Goal: Task Accomplishment & Management: Use online tool/utility

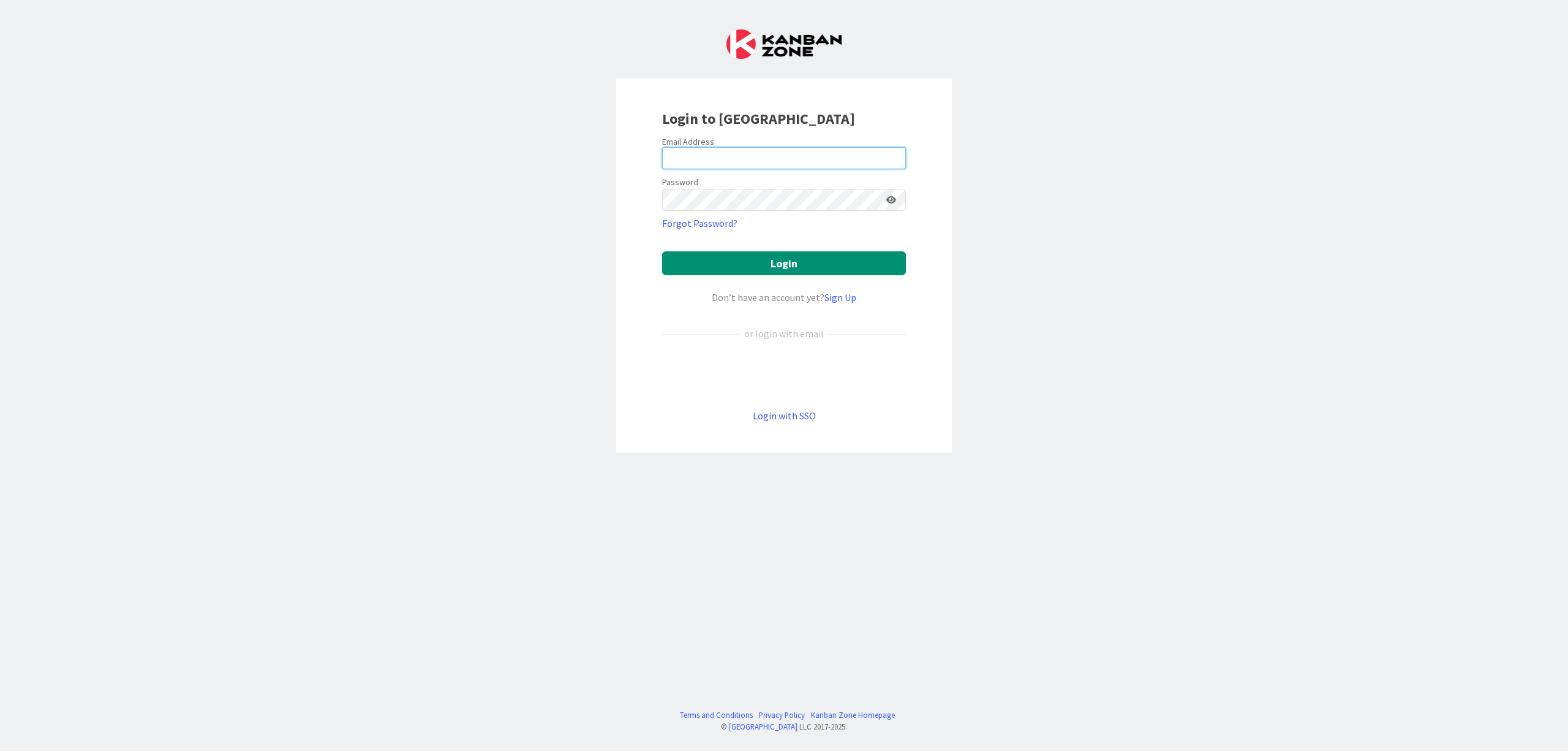
click at [743, 155] on input "email" at bounding box center [784, 158] width 244 height 22
click at [740, 164] on input "email" at bounding box center [784, 158] width 244 height 22
type input "[EMAIL_ADDRESS][DOMAIN_NAME]"
click at [662, 251] on button "Login" at bounding box center [784, 263] width 244 height 24
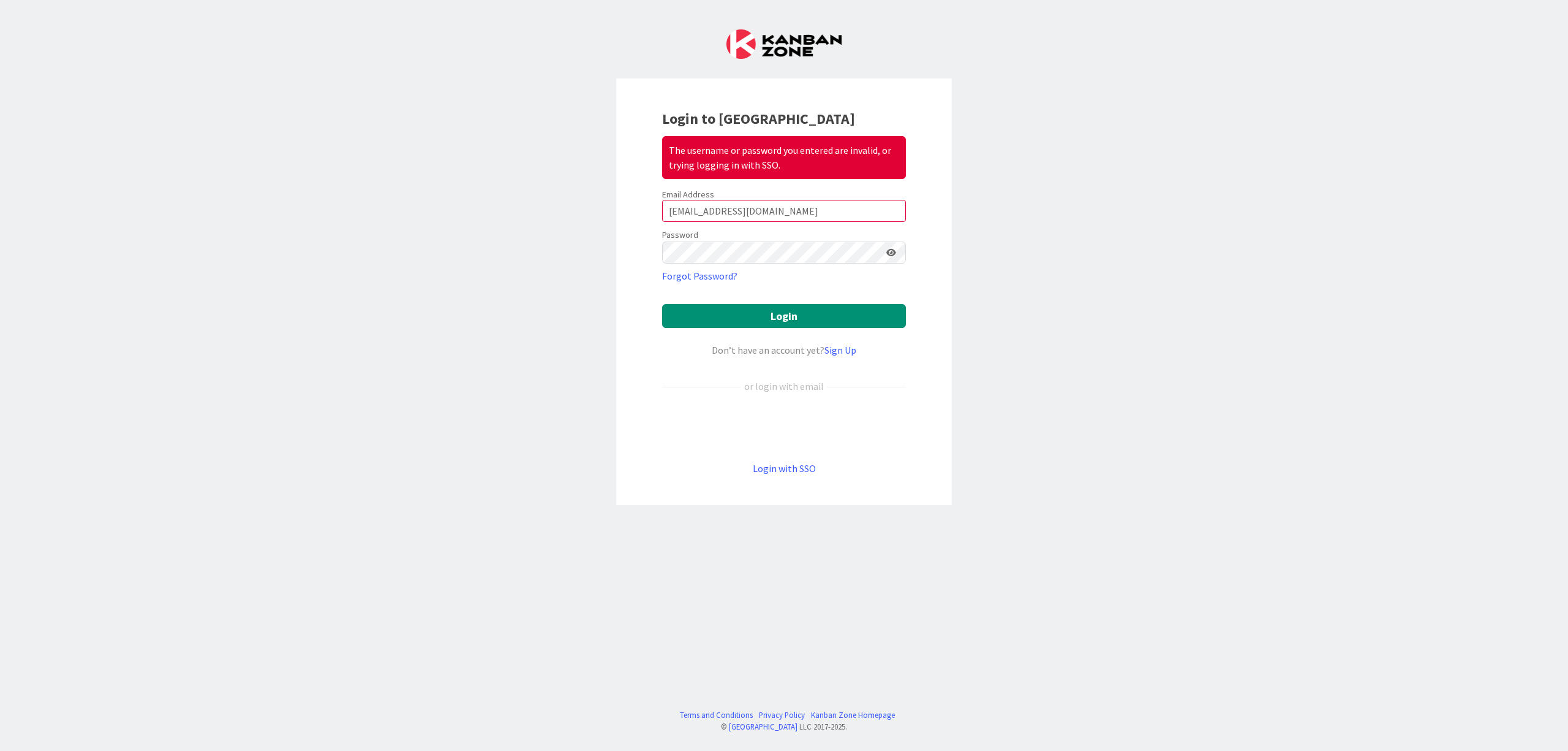
click at [890, 255] on icon at bounding box center [891, 252] width 10 height 9
click at [662, 304] on button "Login" at bounding box center [784, 316] width 244 height 24
click at [805, 315] on button "Login" at bounding box center [784, 316] width 244 height 24
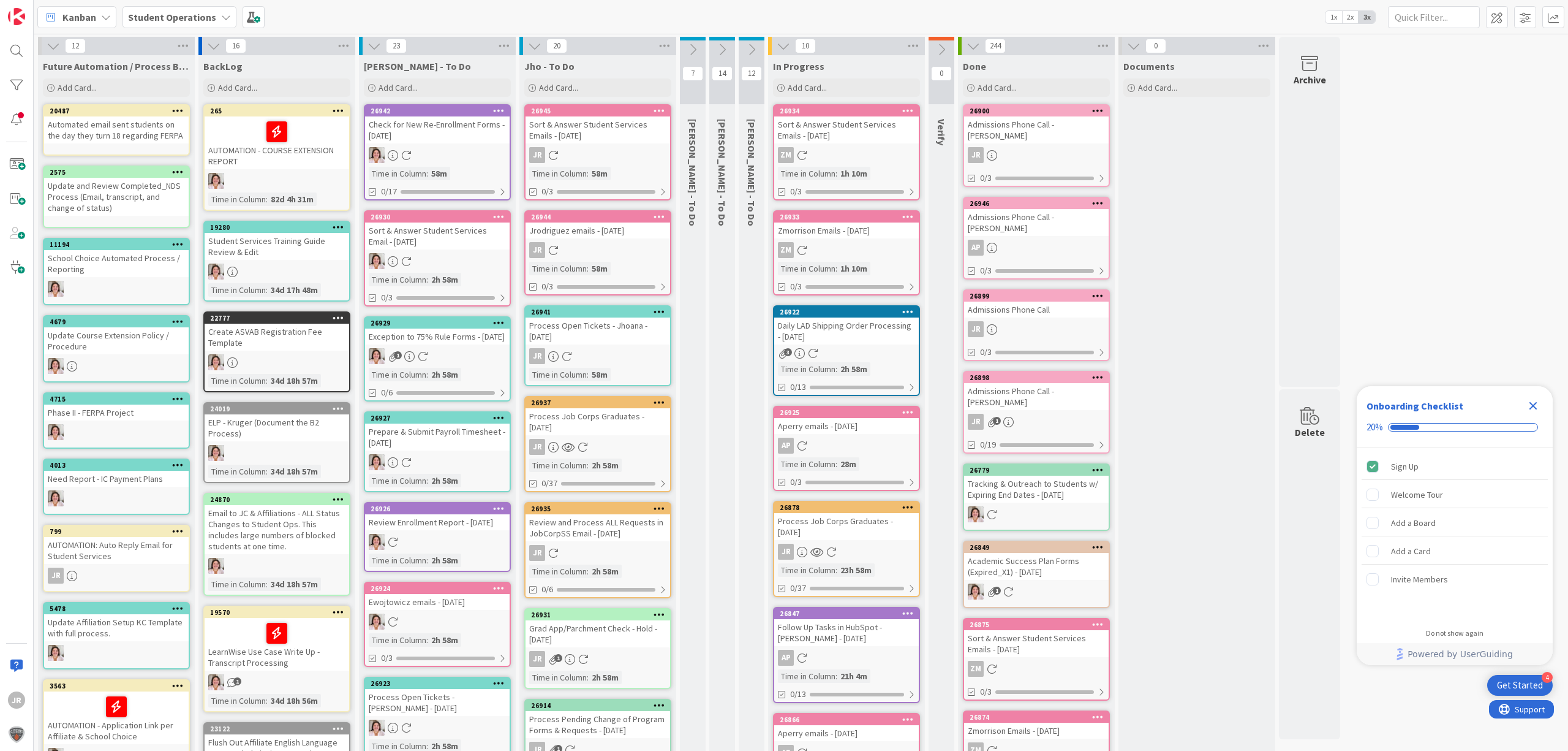
click at [878, 538] on link "26878 Process Job Corps Graduates - [DATE] JR Time in [GEOGRAPHIC_DATA] : 23h 5…" at bounding box center [846, 549] width 147 height 97
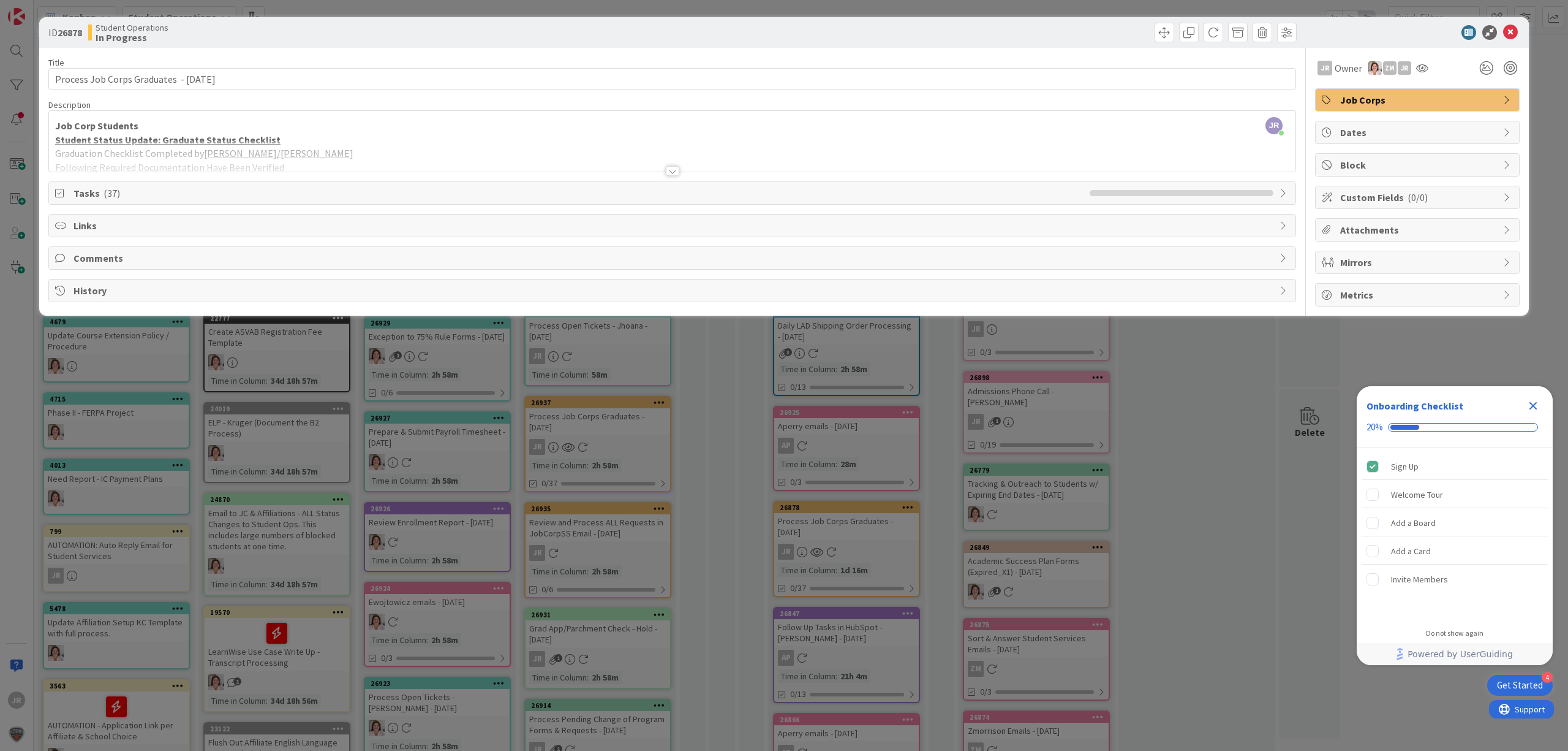
click at [743, 189] on span "Tasks ( 37 )" at bounding box center [578, 193] width 1010 height 14
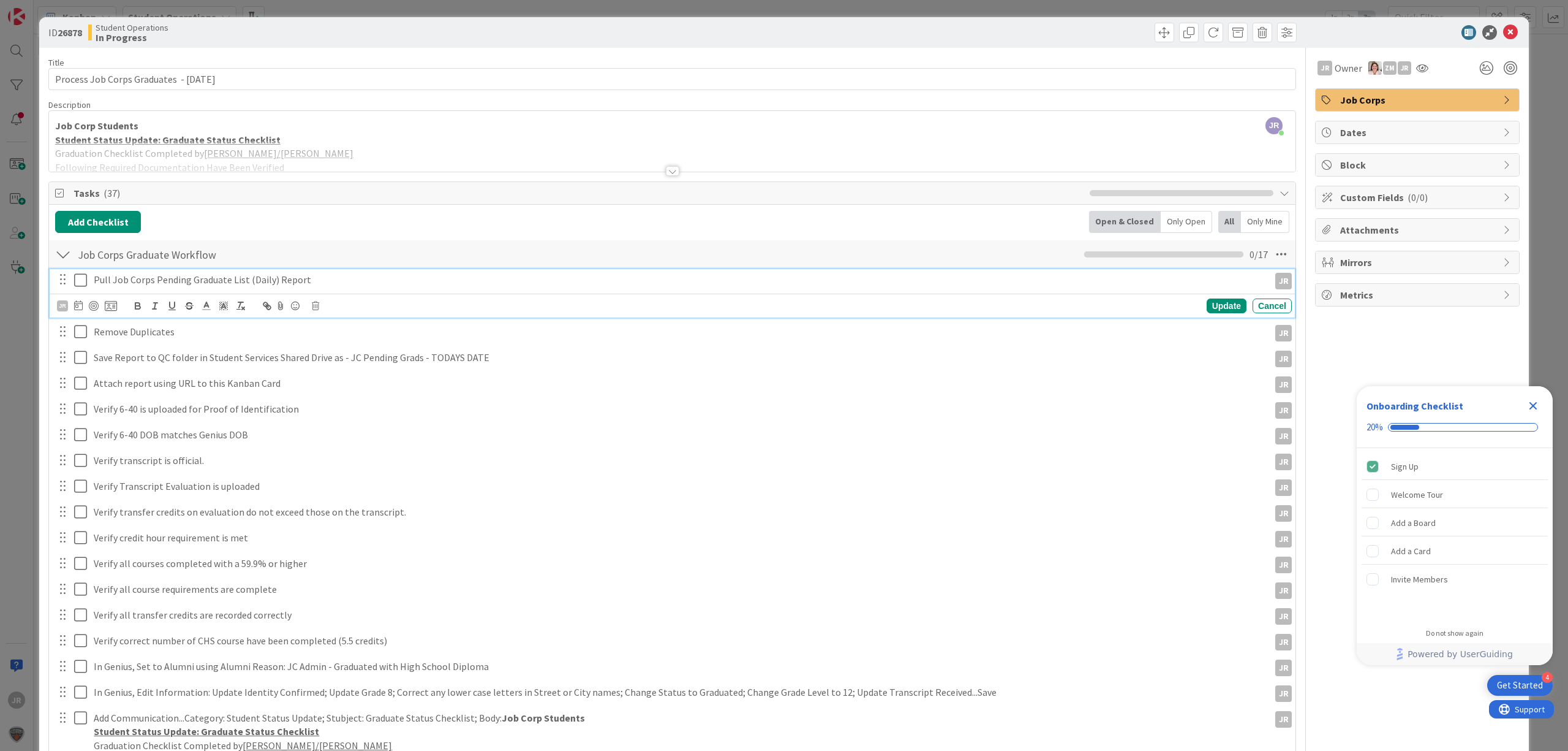
click at [74, 283] on icon at bounding box center [83, 280] width 19 height 14
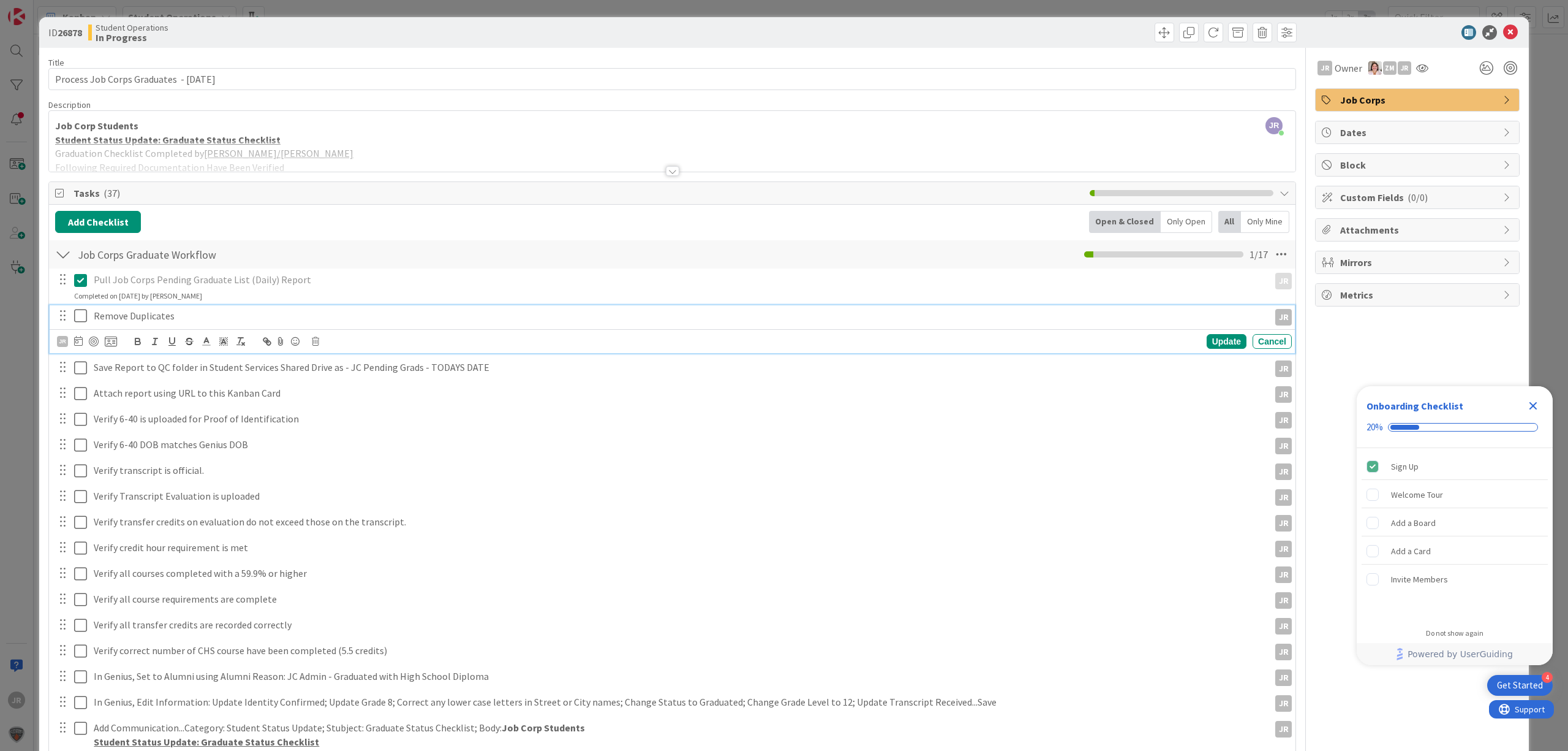
click at [81, 316] on icon at bounding box center [83, 316] width 19 height 14
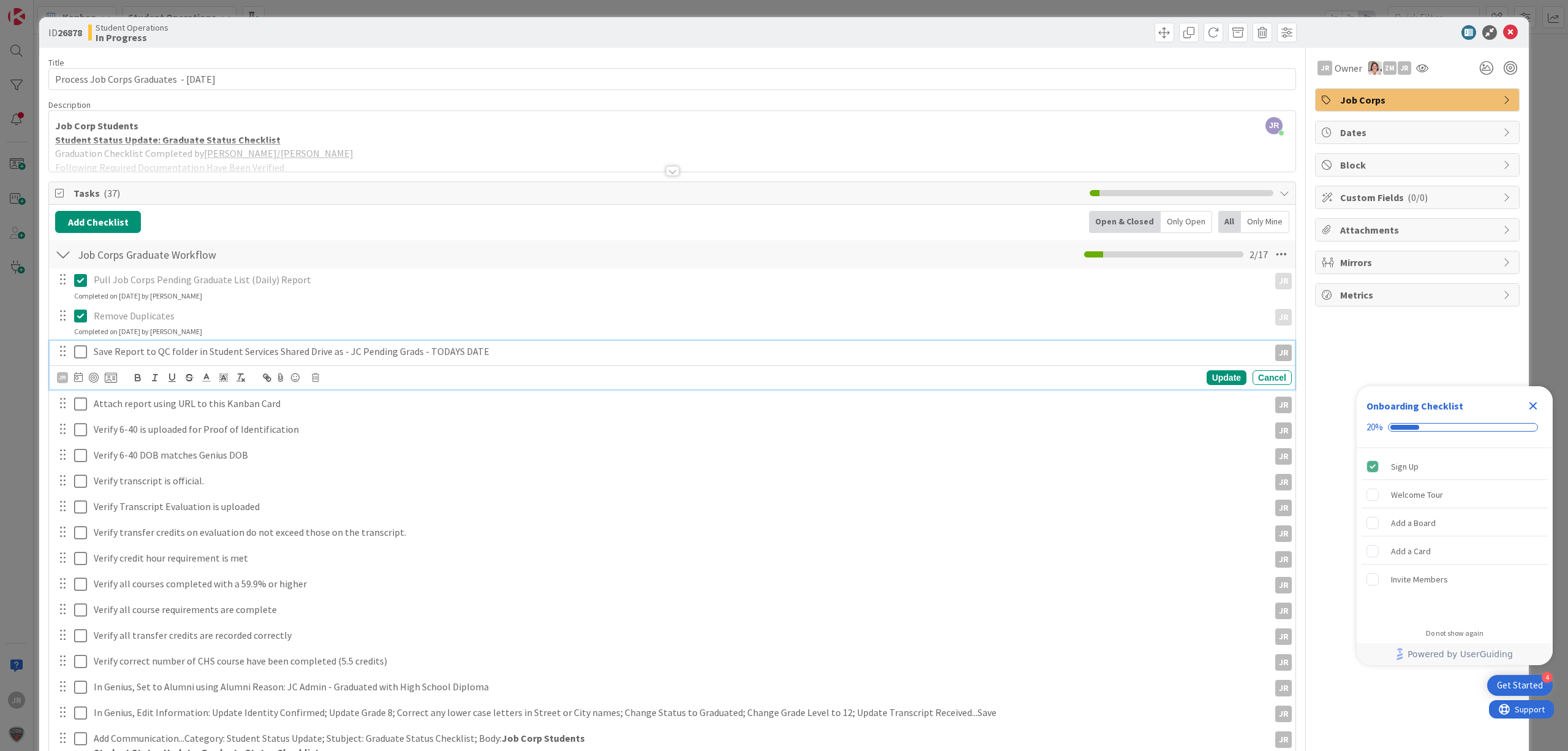
click at [81, 345] on button at bounding box center [81, 352] width 14 height 19
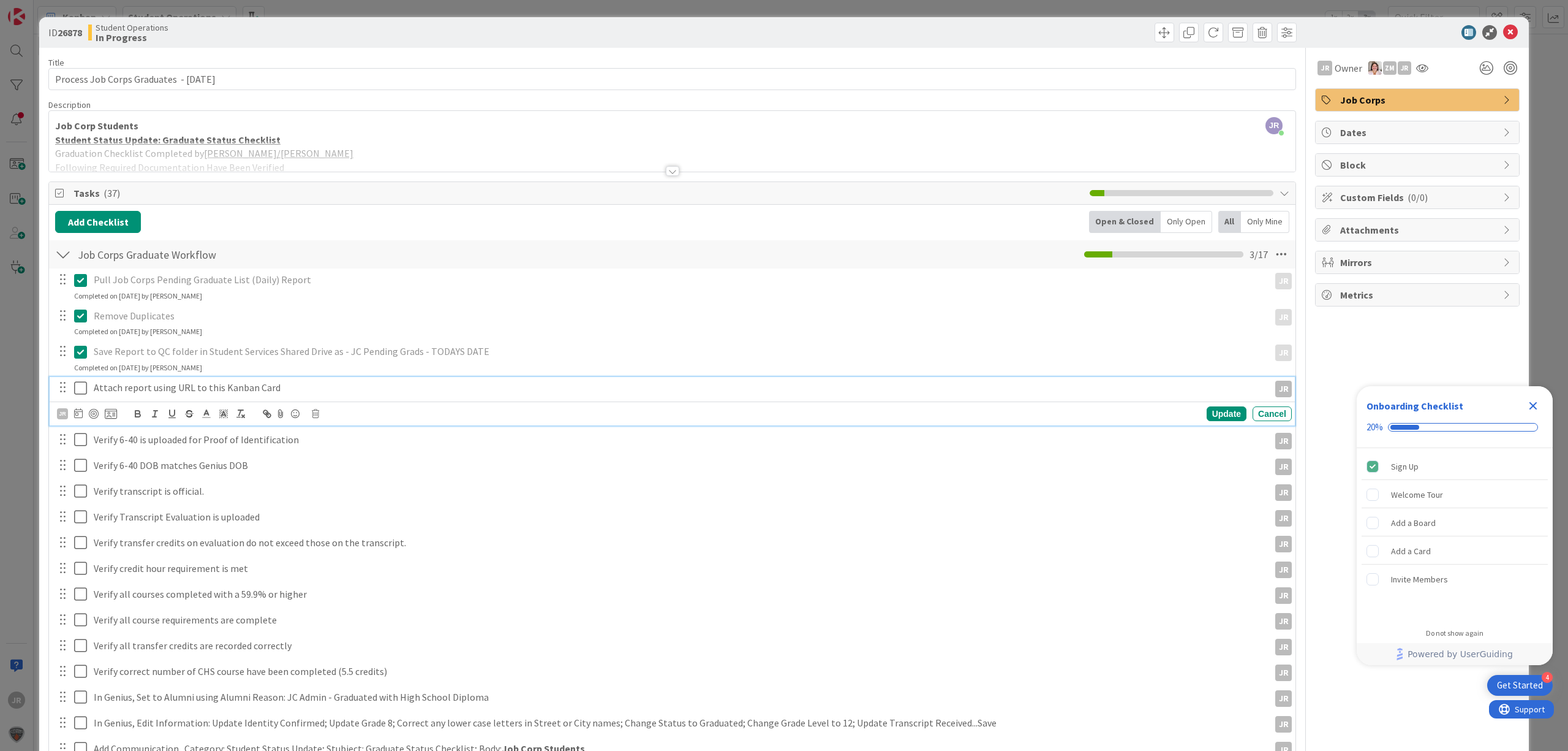
click at [84, 390] on icon at bounding box center [83, 388] width 19 height 14
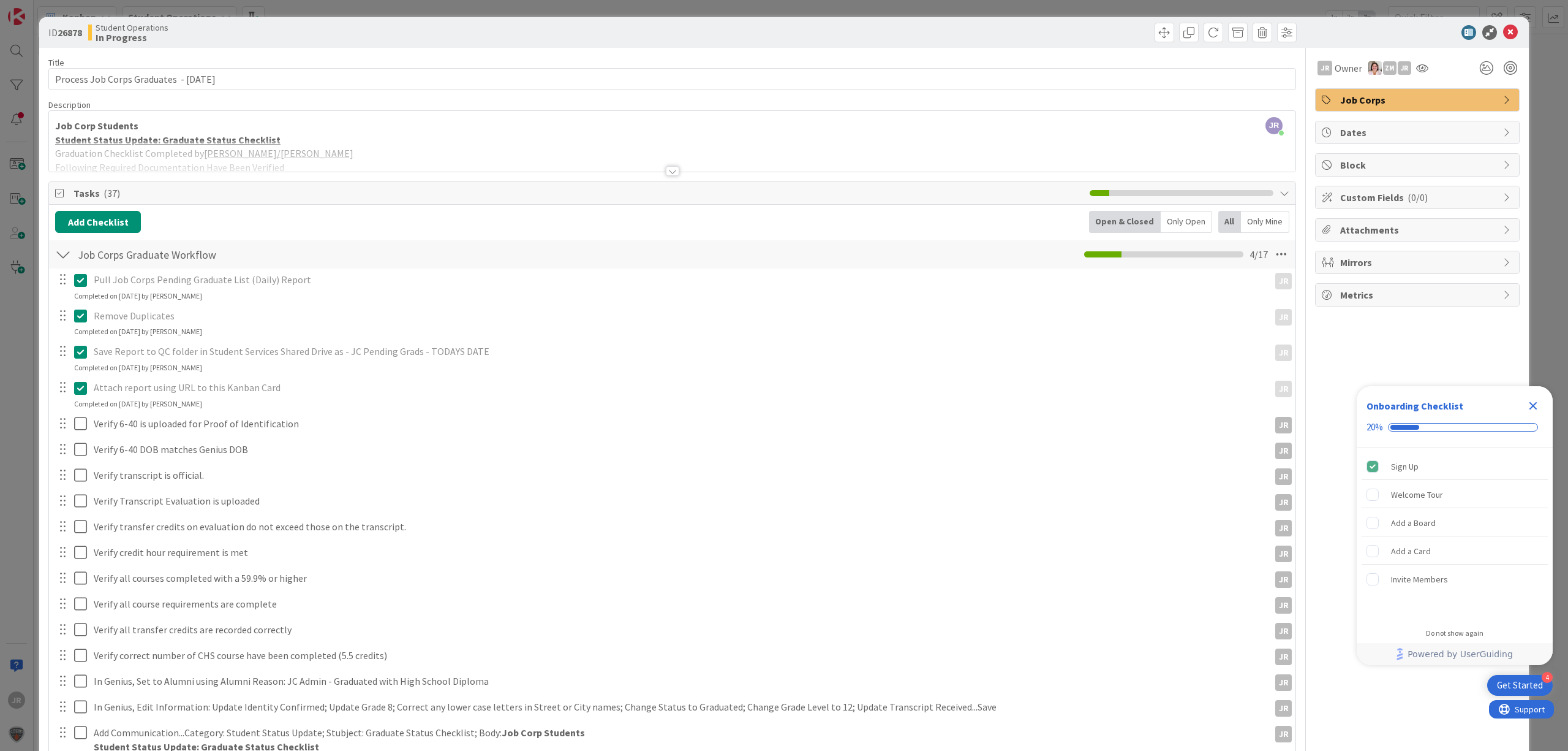
click at [1443, 96] on span "Job Corps" at bounding box center [1418, 100] width 157 height 14
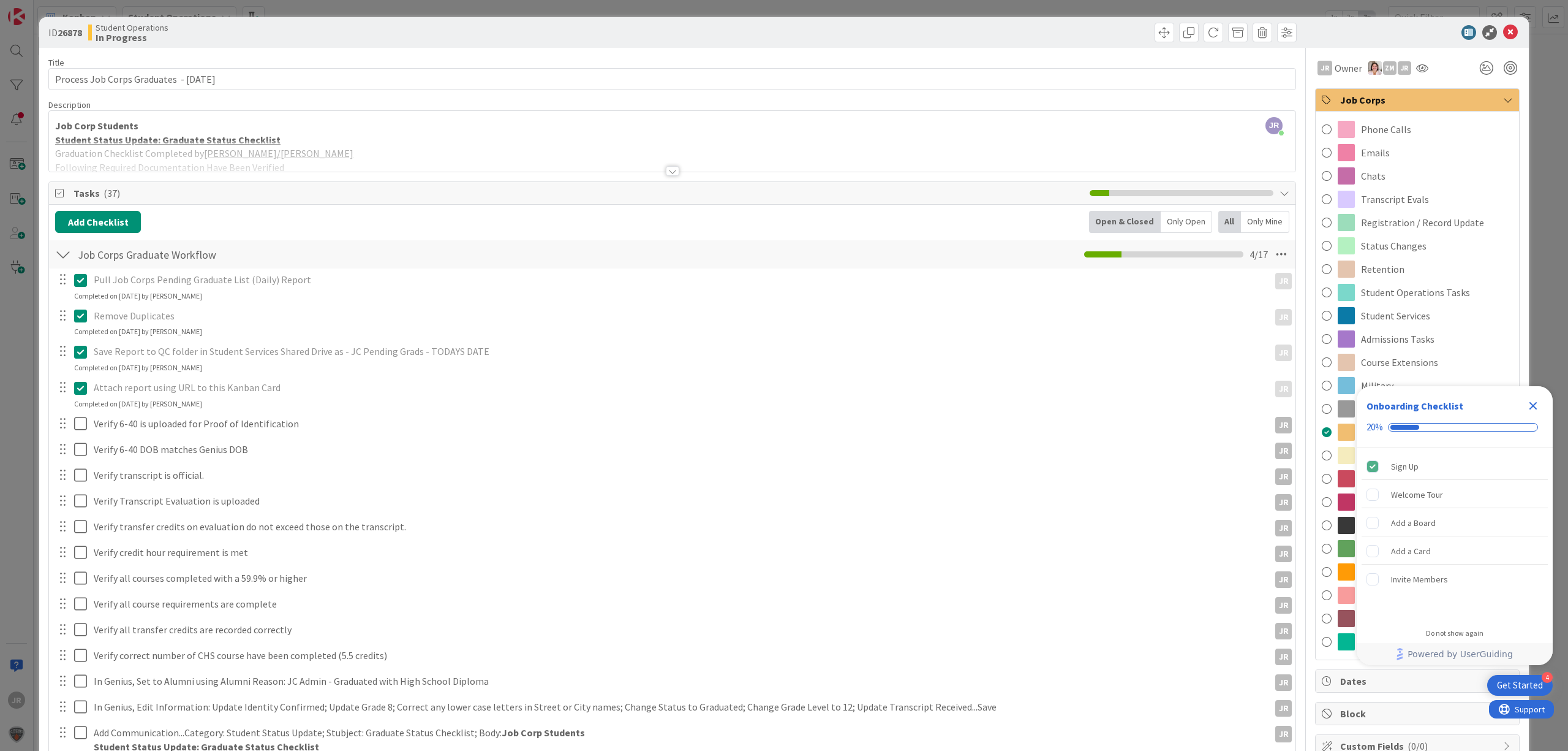
click at [1424, 93] on span "Job Corps" at bounding box center [1418, 100] width 157 height 14
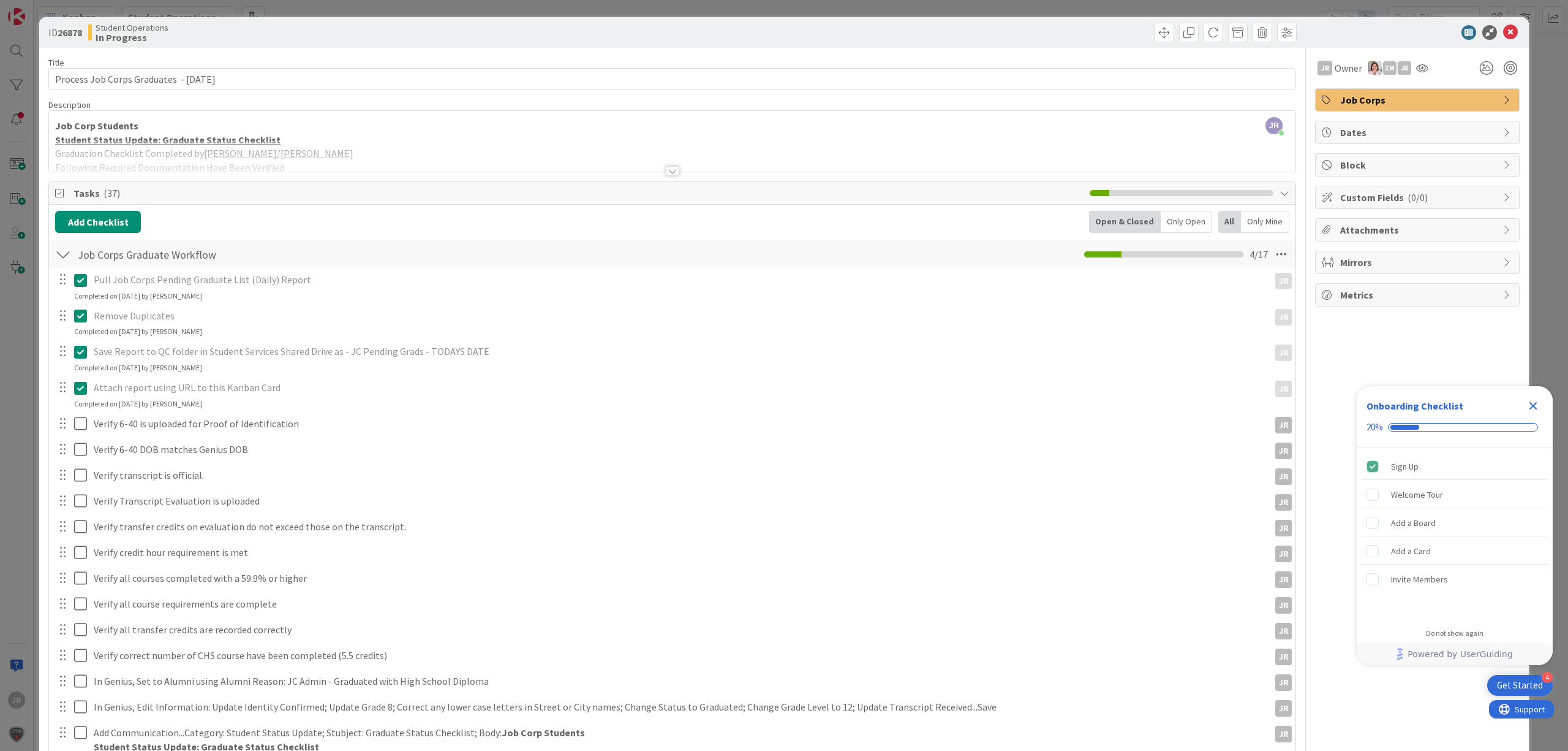
click at [1408, 234] on span "Attachments" at bounding box center [1418, 229] width 157 height 14
click at [1414, 269] on button "button" at bounding box center [1417, 258] width 22 height 22
drag, startPoint x: 1380, startPoint y: 324, endPoint x: 1348, endPoint y: 312, distance: 34.2
click at [1346, 316] on input "text" at bounding box center [1418, 313] width 191 height 22
paste input "[URL][DOMAIN_NAME]"
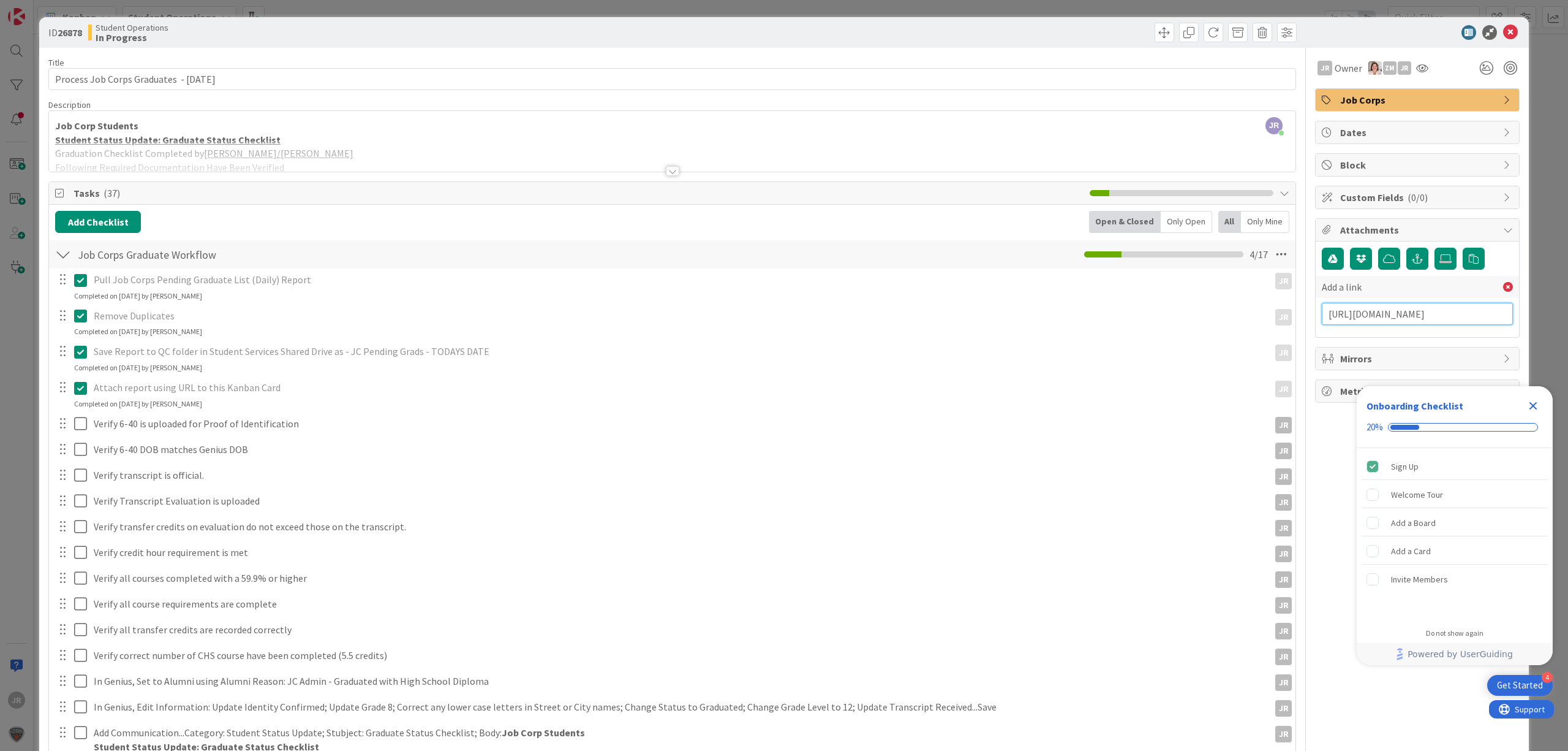
scroll to position [0, 385]
type input "[URL][DOMAIN_NAME]"
click at [1326, 343] on input "text" at bounding box center [1418, 340] width 191 height 22
click at [1532, 402] on icon "Close Checklist" at bounding box center [1533, 406] width 8 height 8
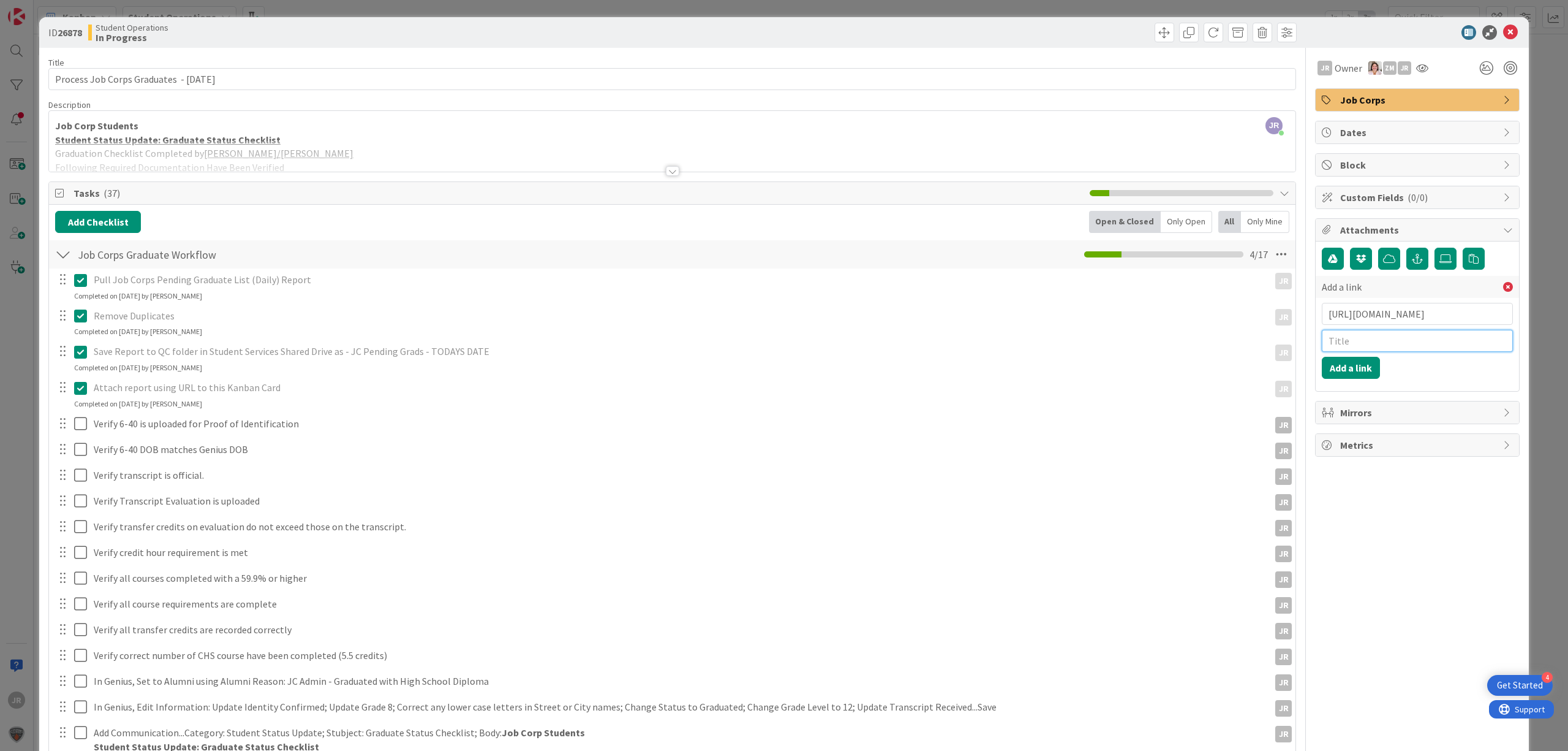
click at [1355, 341] on input "text" at bounding box center [1418, 340] width 191 height 22
type input "JC Pending Grads [DATE]"
click button "Add a link" at bounding box center [1351, 367] width 58 height 22
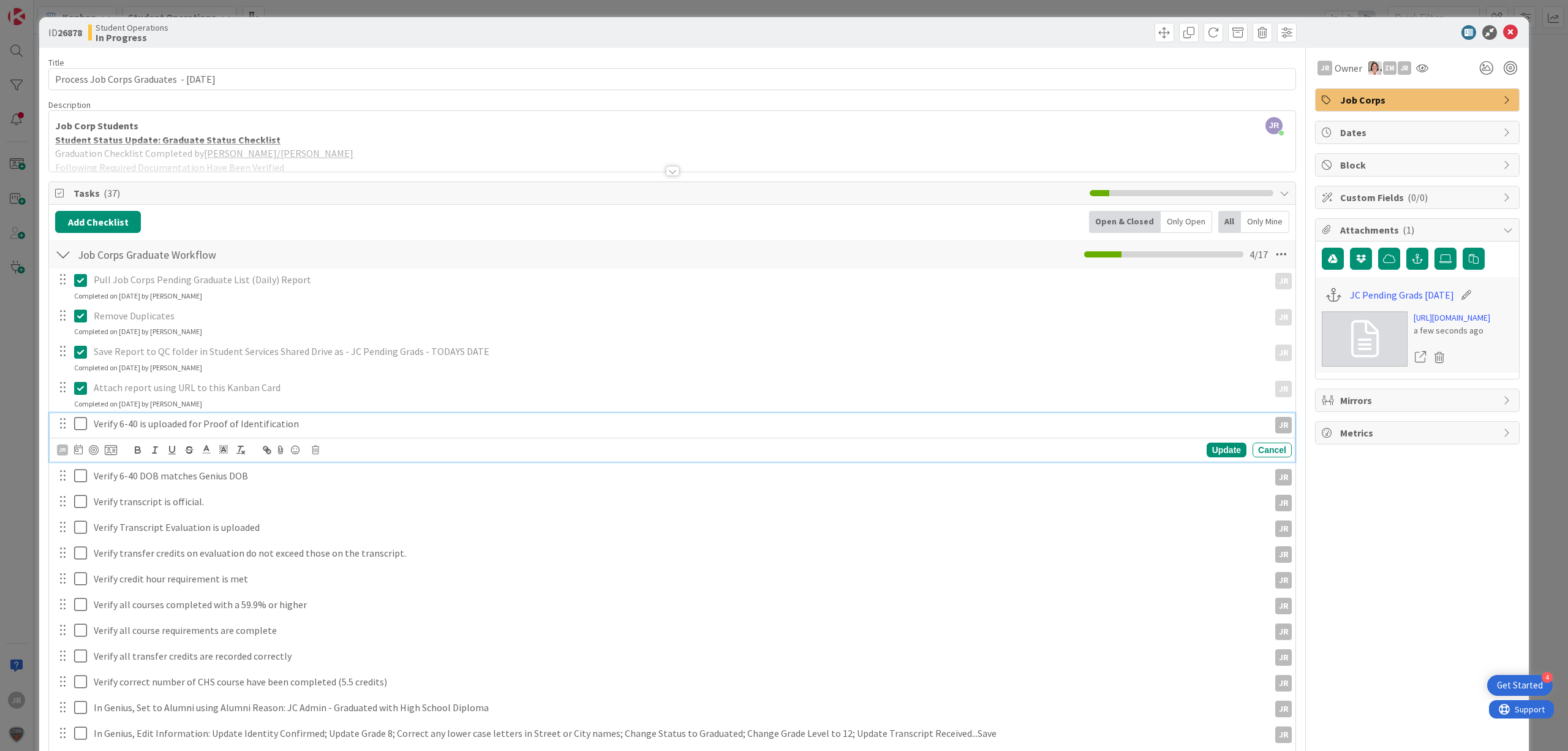
click at [81, 427] on icon at bounding box center [83, 423] width 19 height 14
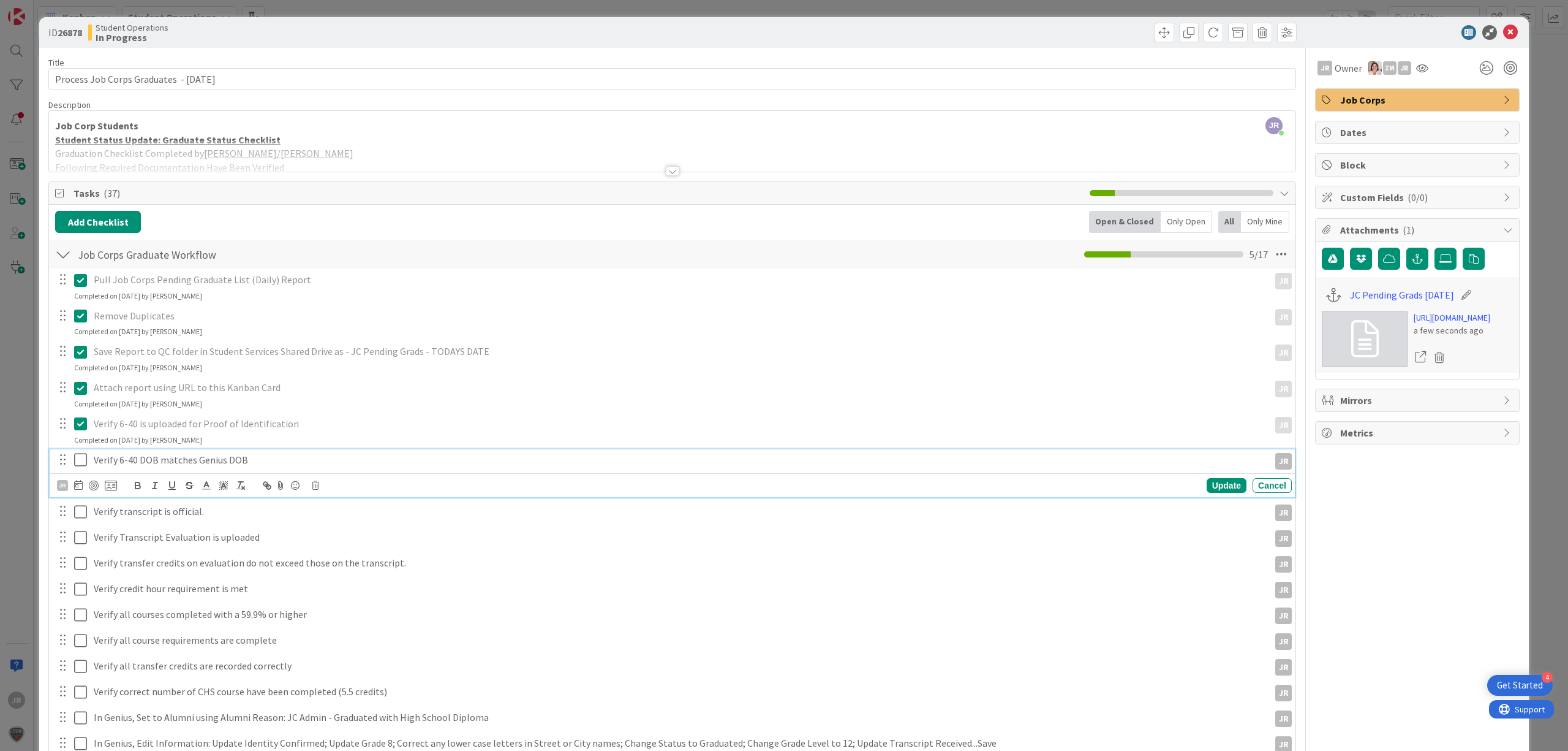
click at [80, 459] on icon at bounding box center [83, 460] width 19 height 14
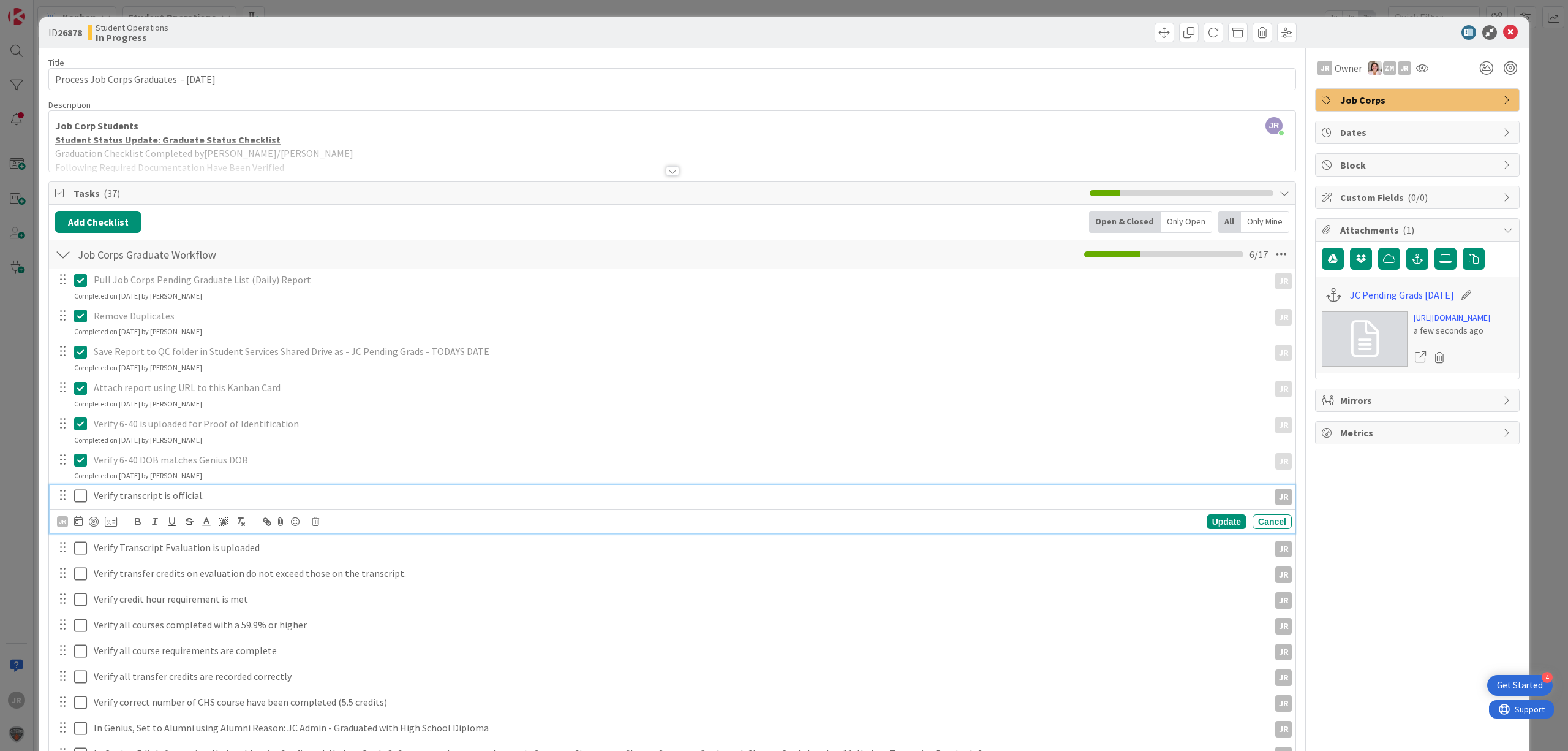
drag, startPoint x: 74, startPoint y: 491, endPoint x: 77, endPoint y: 505, distance: 14.3
click at [75, 493] on icon at bounding box center [83, 496] width 19 height 14
click at [81, 530] on icon at bounding box center [83, 532] width 19 height 14
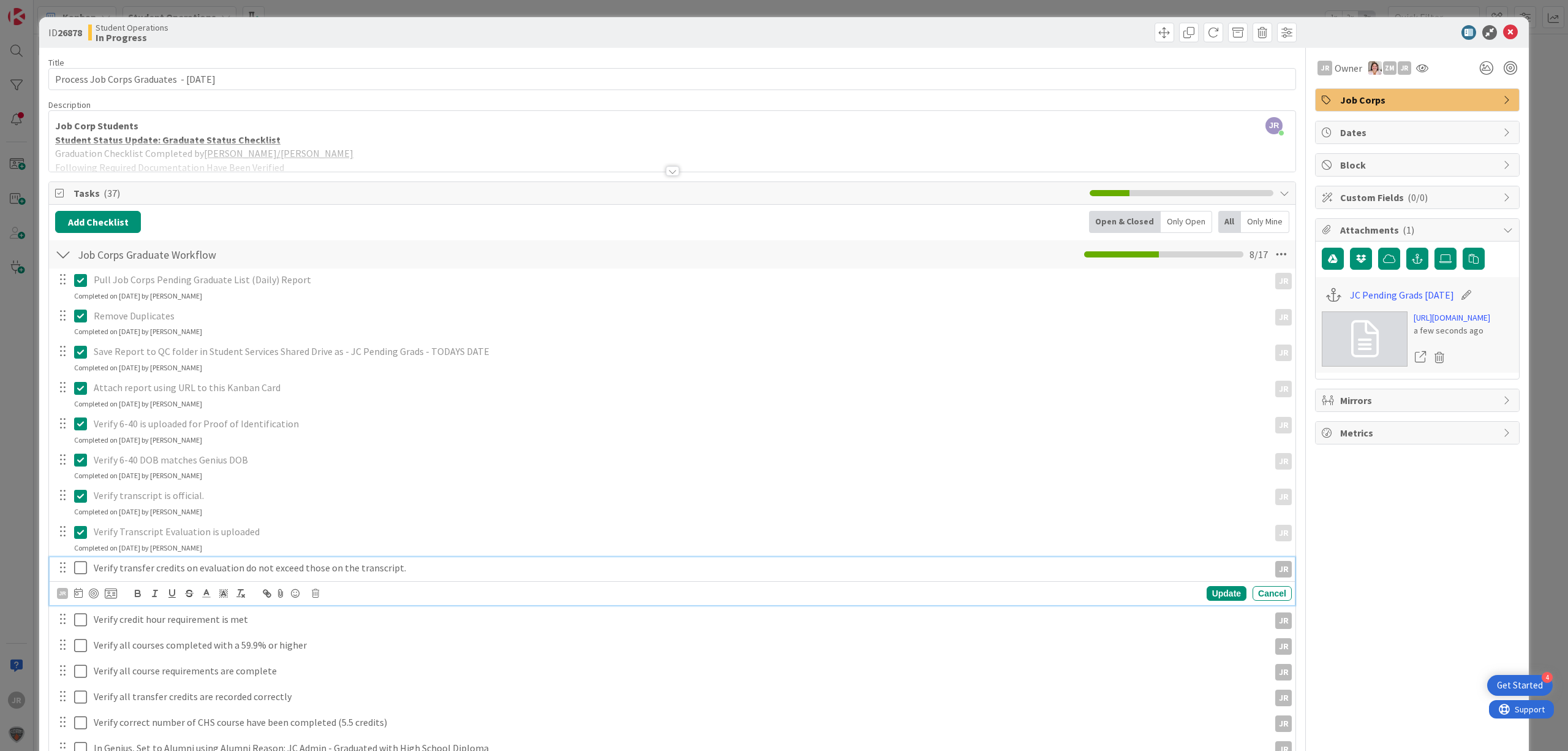
click at [81, 569] on icon at bounding box center [83, 567] width 19 height 14
click at [81, 602] on icon at bounding box center [83, 604] width 19 height 14
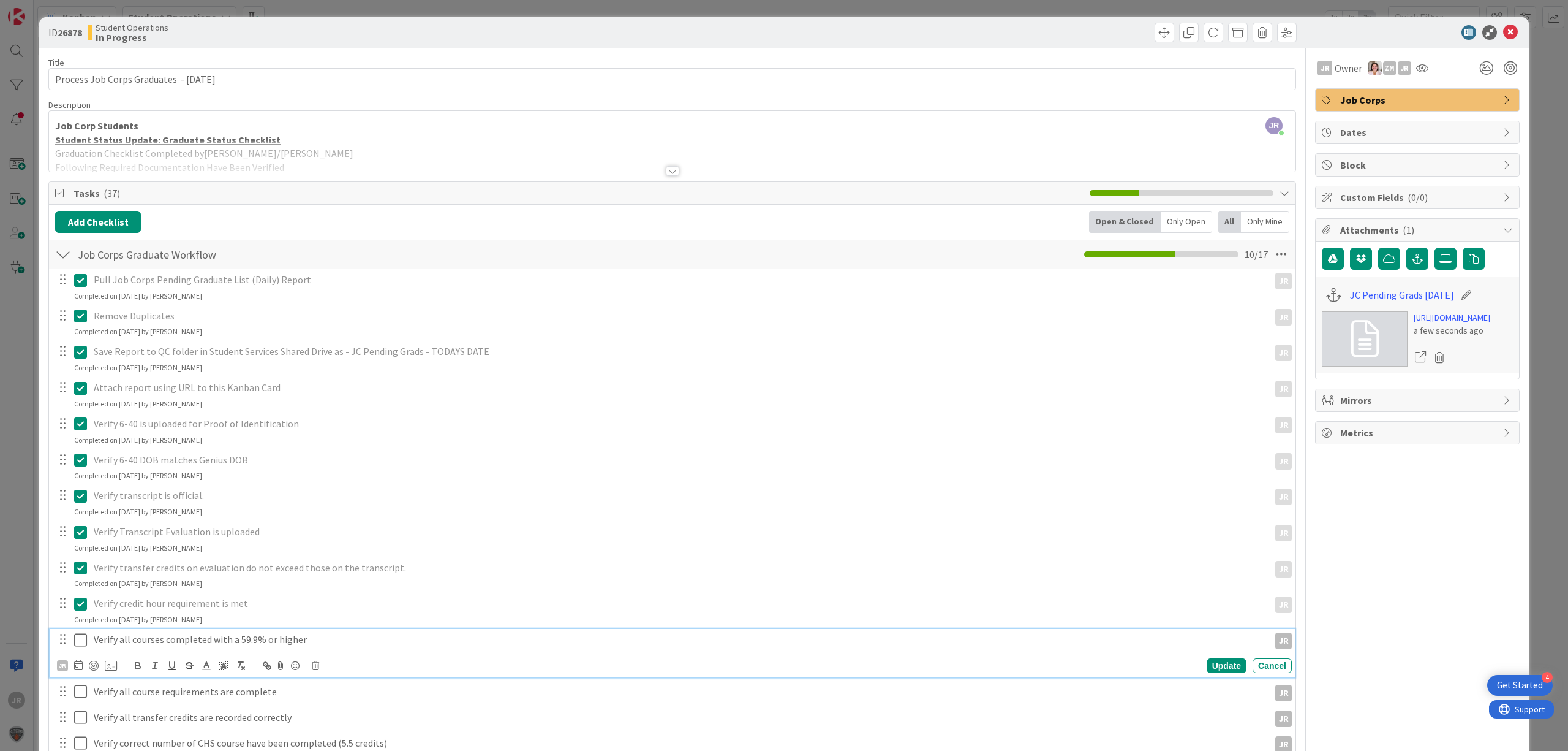
click at [81, 638] on icon at bounding box center [83, 640] width 19 height 14
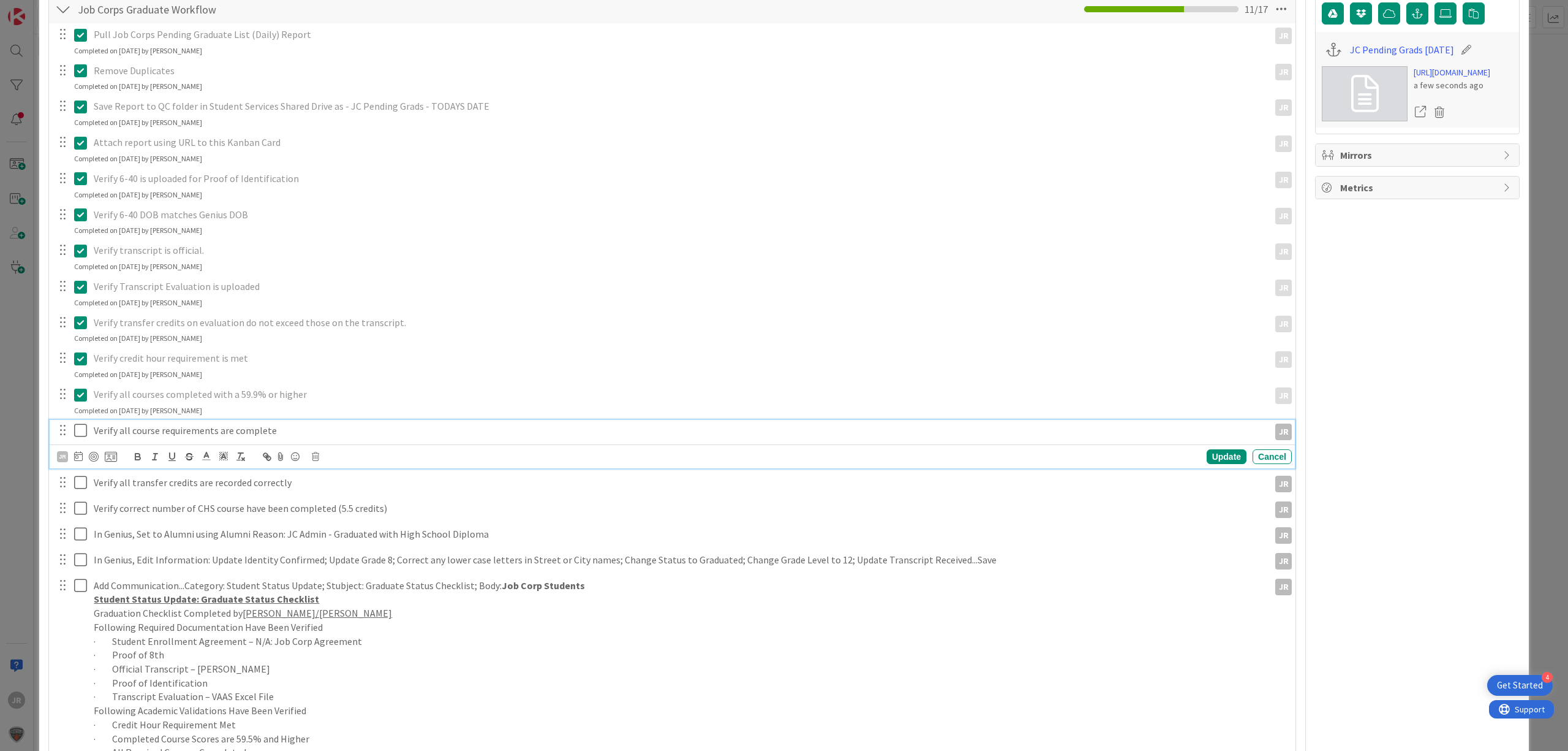
click at [80, 430] on icon at bounding box center [83, 430] width 19 height 14
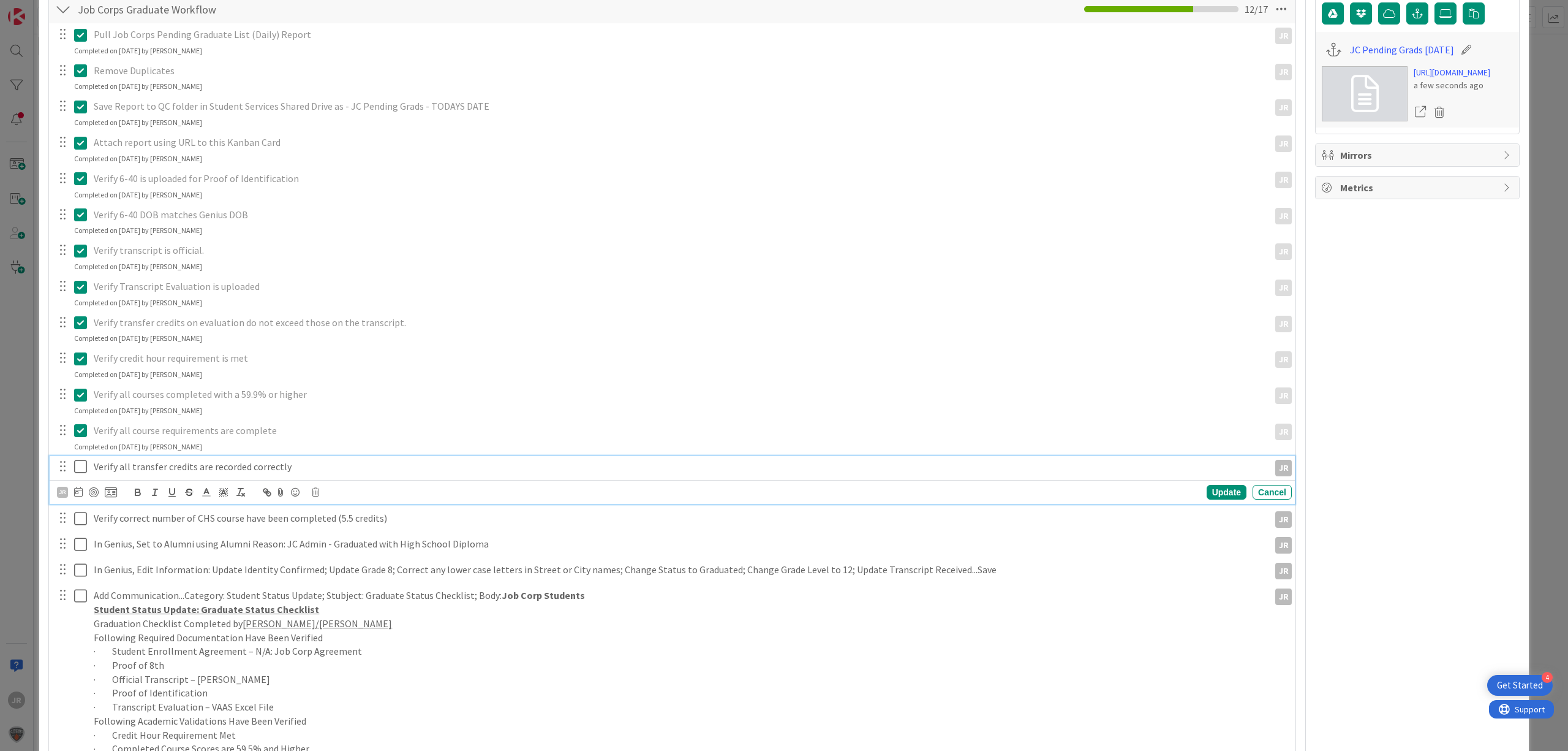
click at [81, 466] on icon at bounding box center [83, 466] width 19 height 14
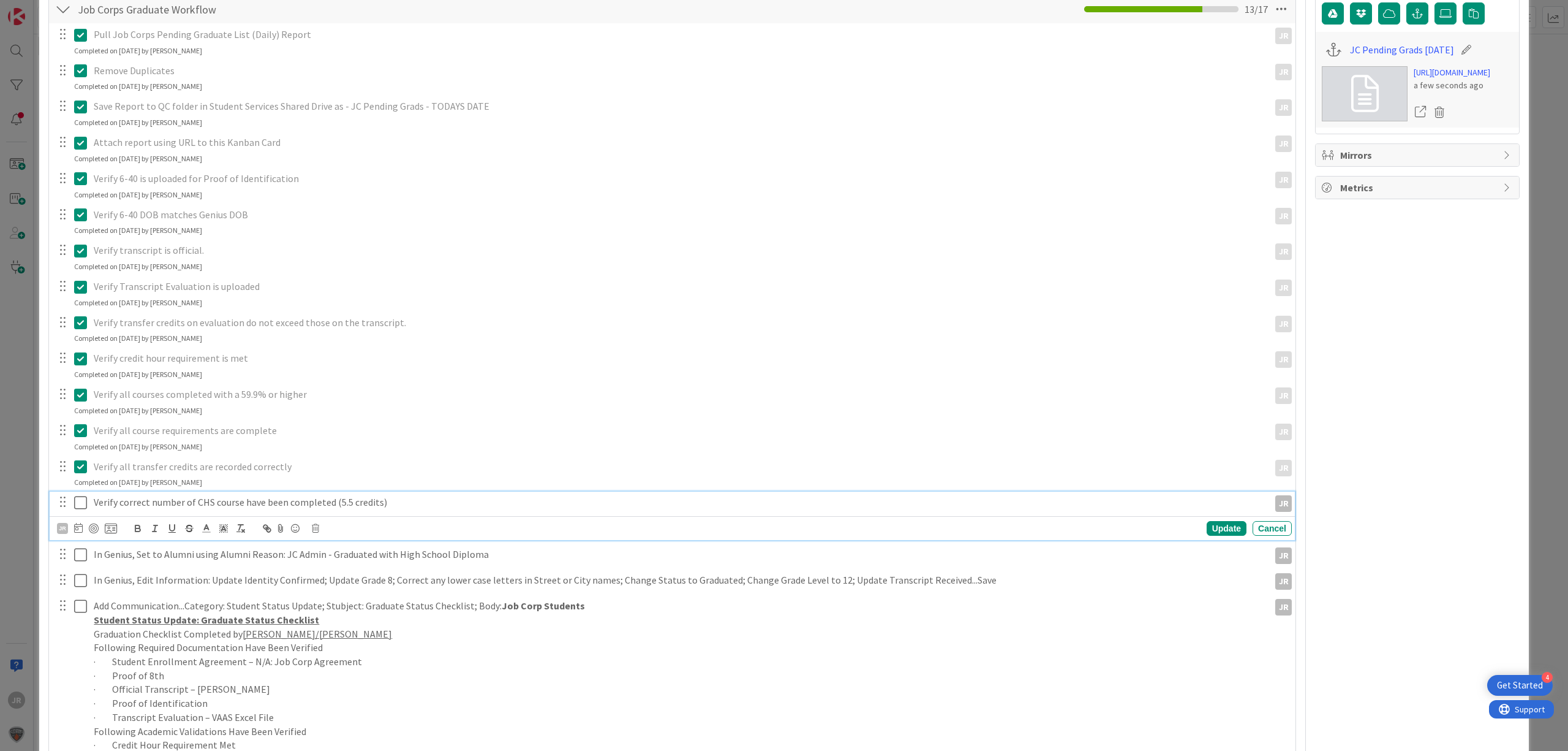
click at [81, 502] on icon at bounding box center [83, 502] width 19 height 14
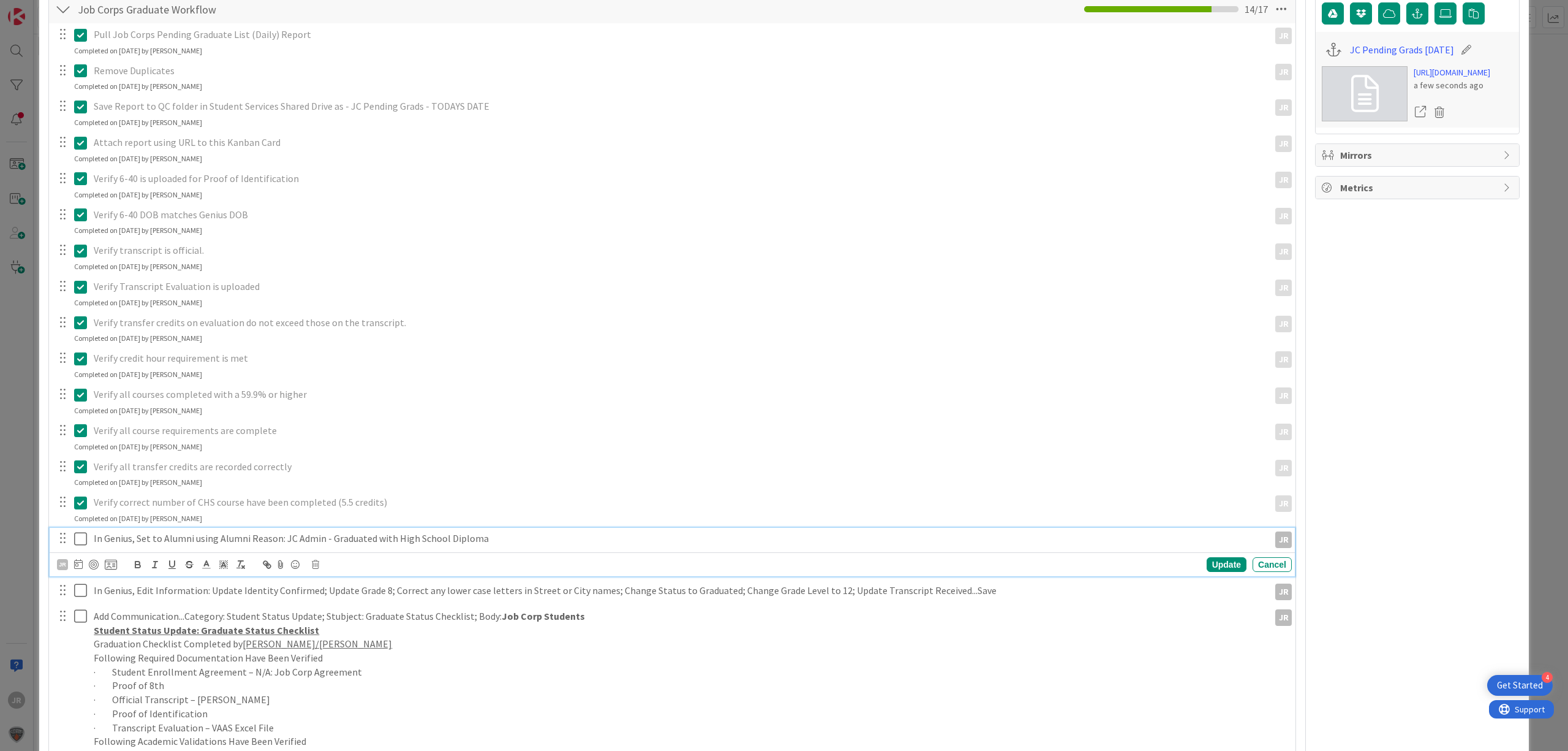
click at [84, 538] on icon at bounding box center [83, 538] width 19 height 14
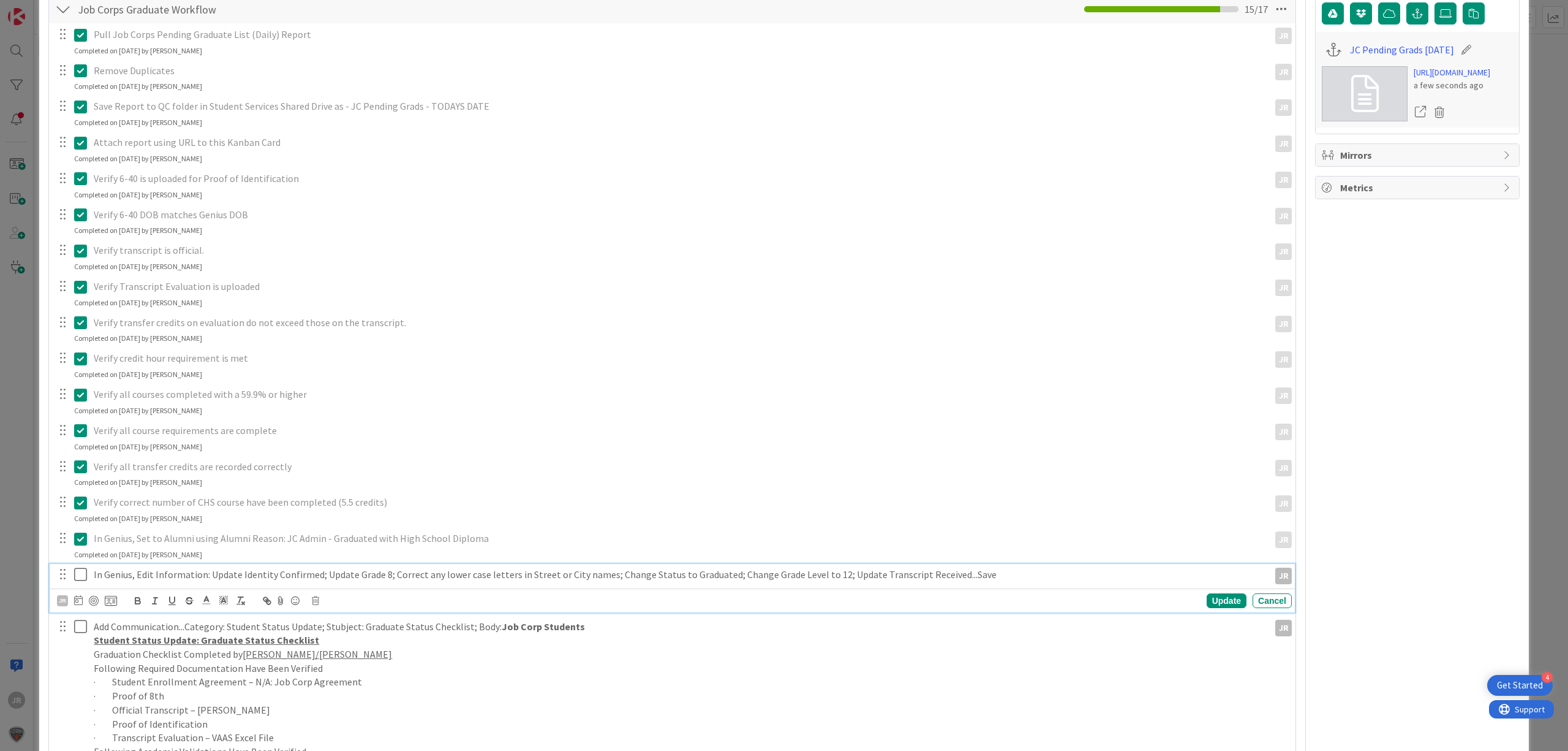
click at [81, 577] on icon at bounding box center [83, 574] width 19 height 14
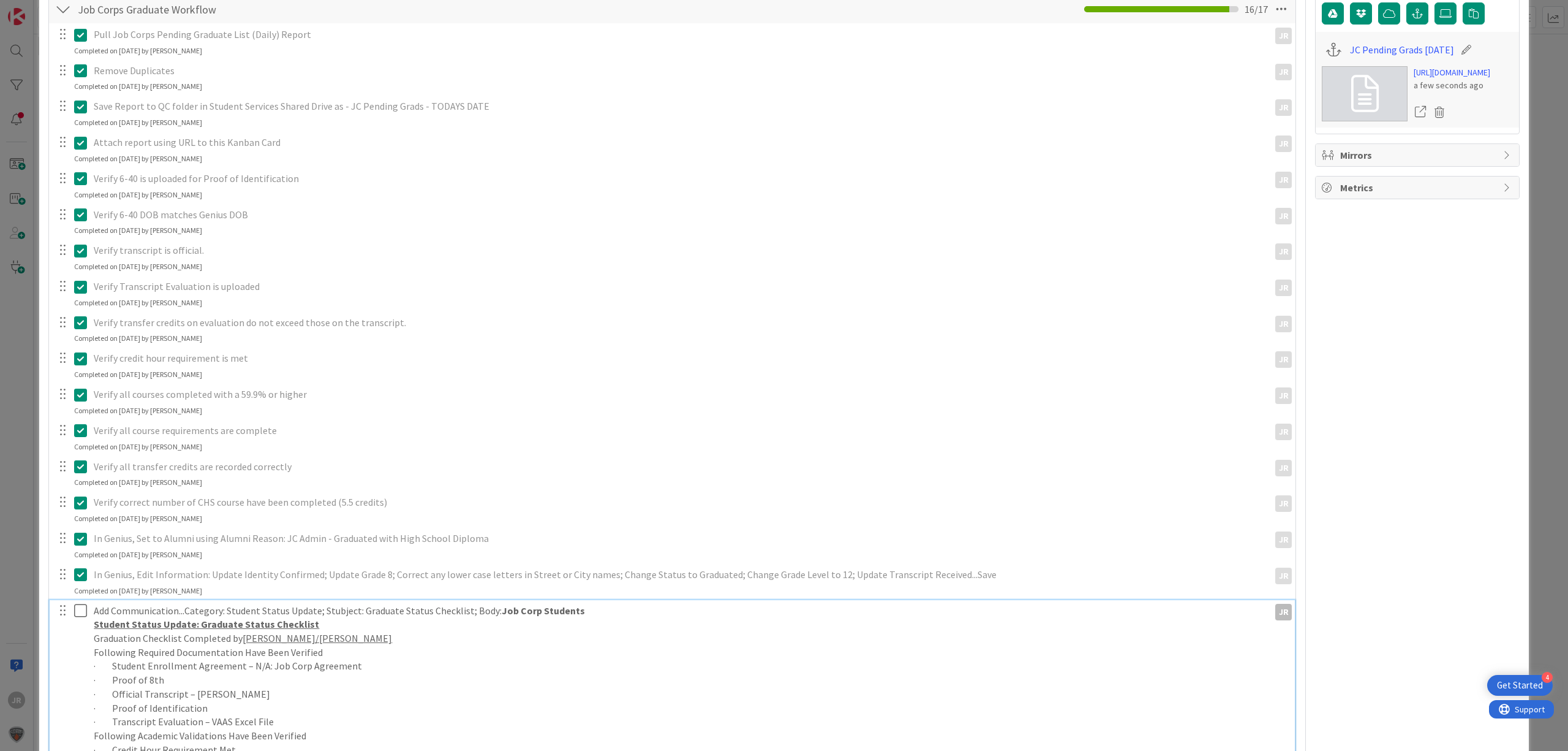
click at [81, 613] on icon at bounding box center [83, 610] width 19 height 14
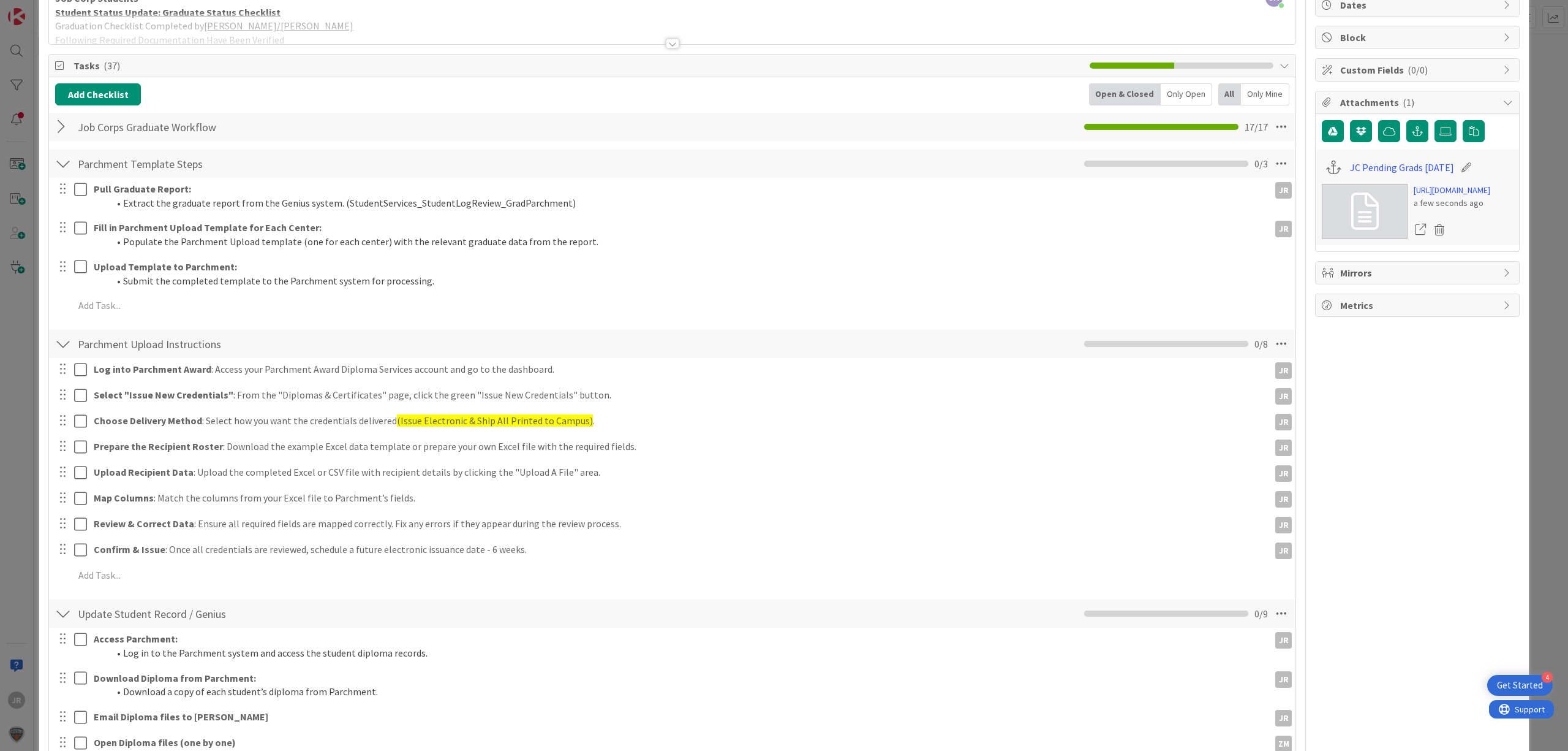
scroll to position [81, 0]
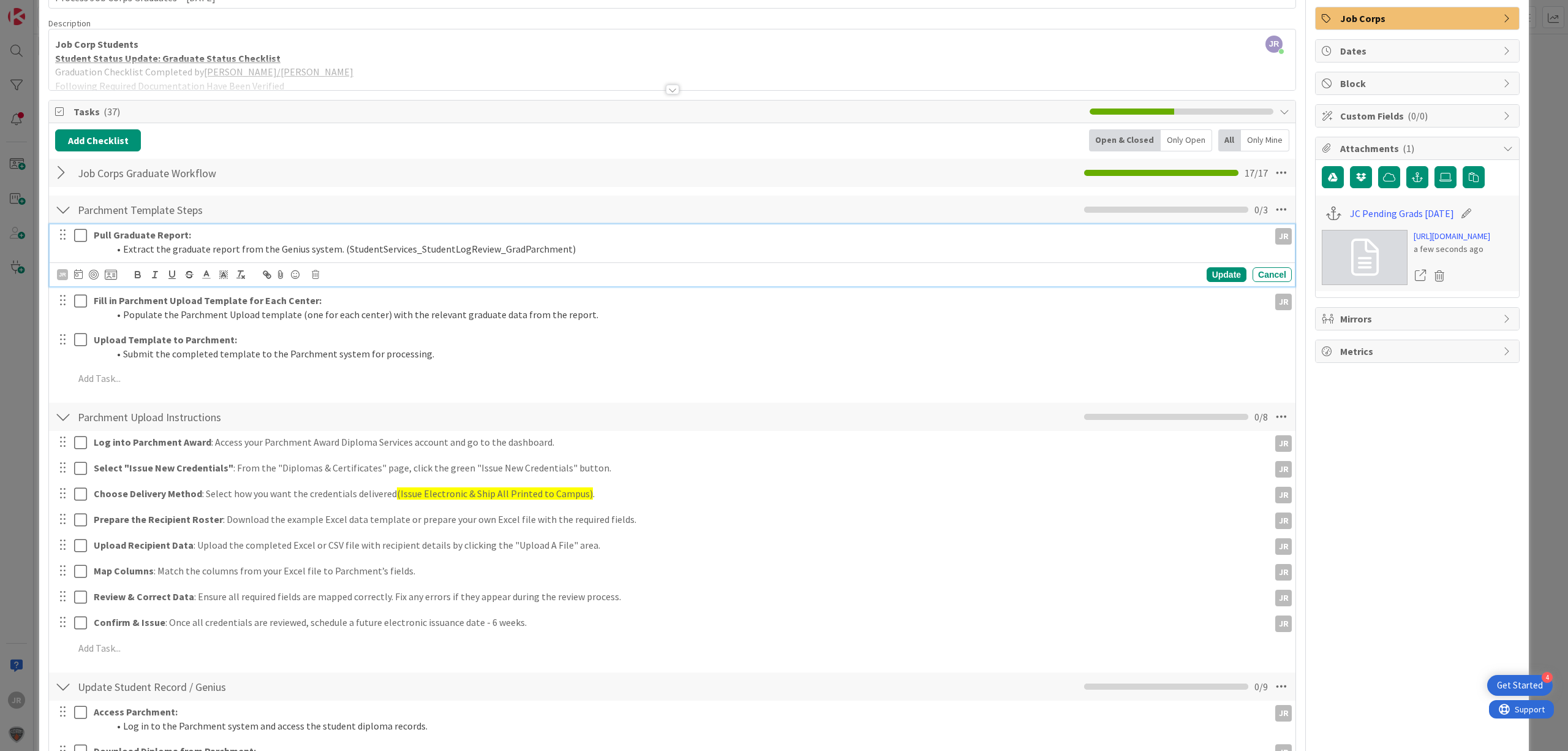
click at [84, 240] on icon at bounding box center [83, 235] width 19 height 14
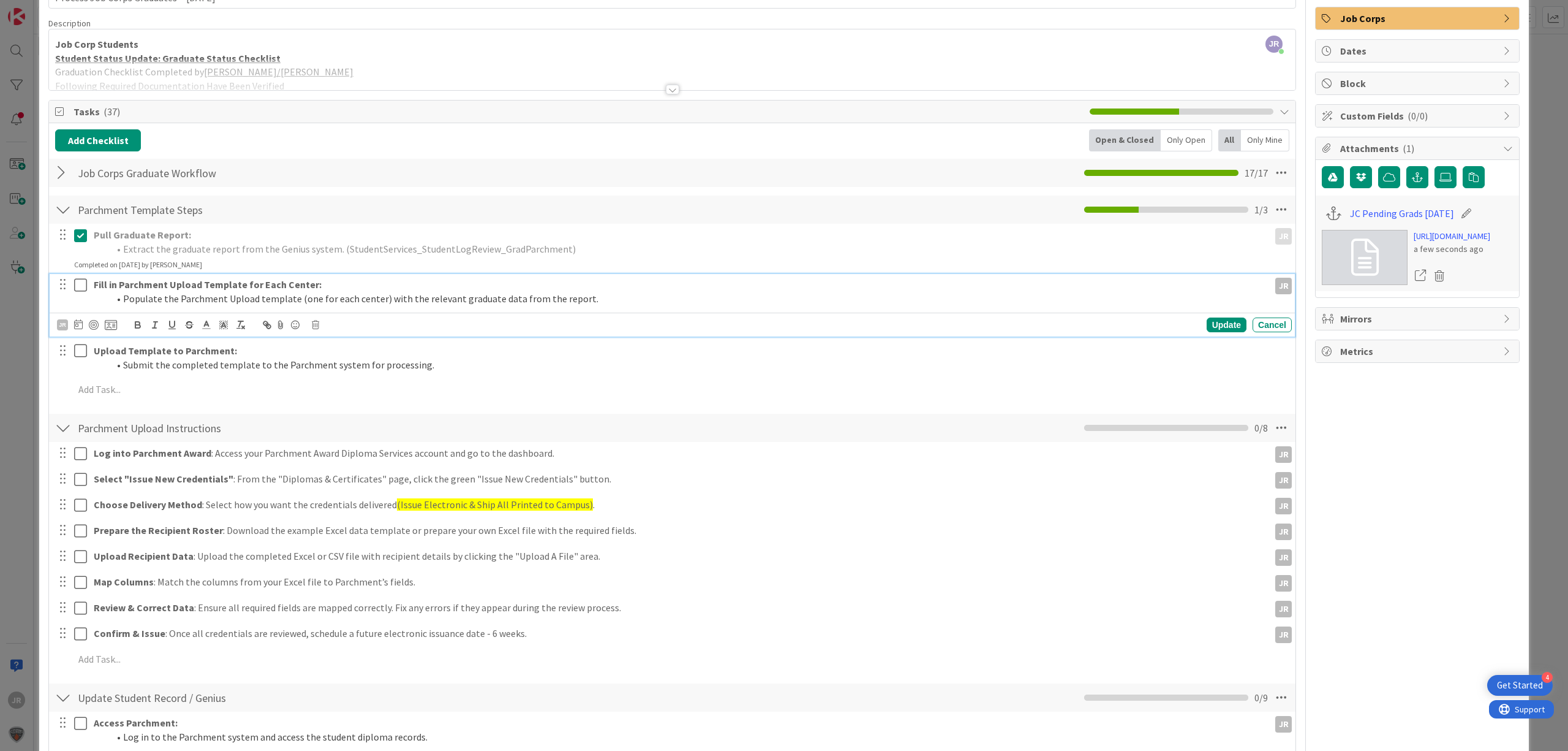
click at [81, 290] on icon at bounding box center [83, 285] width 19 height 14
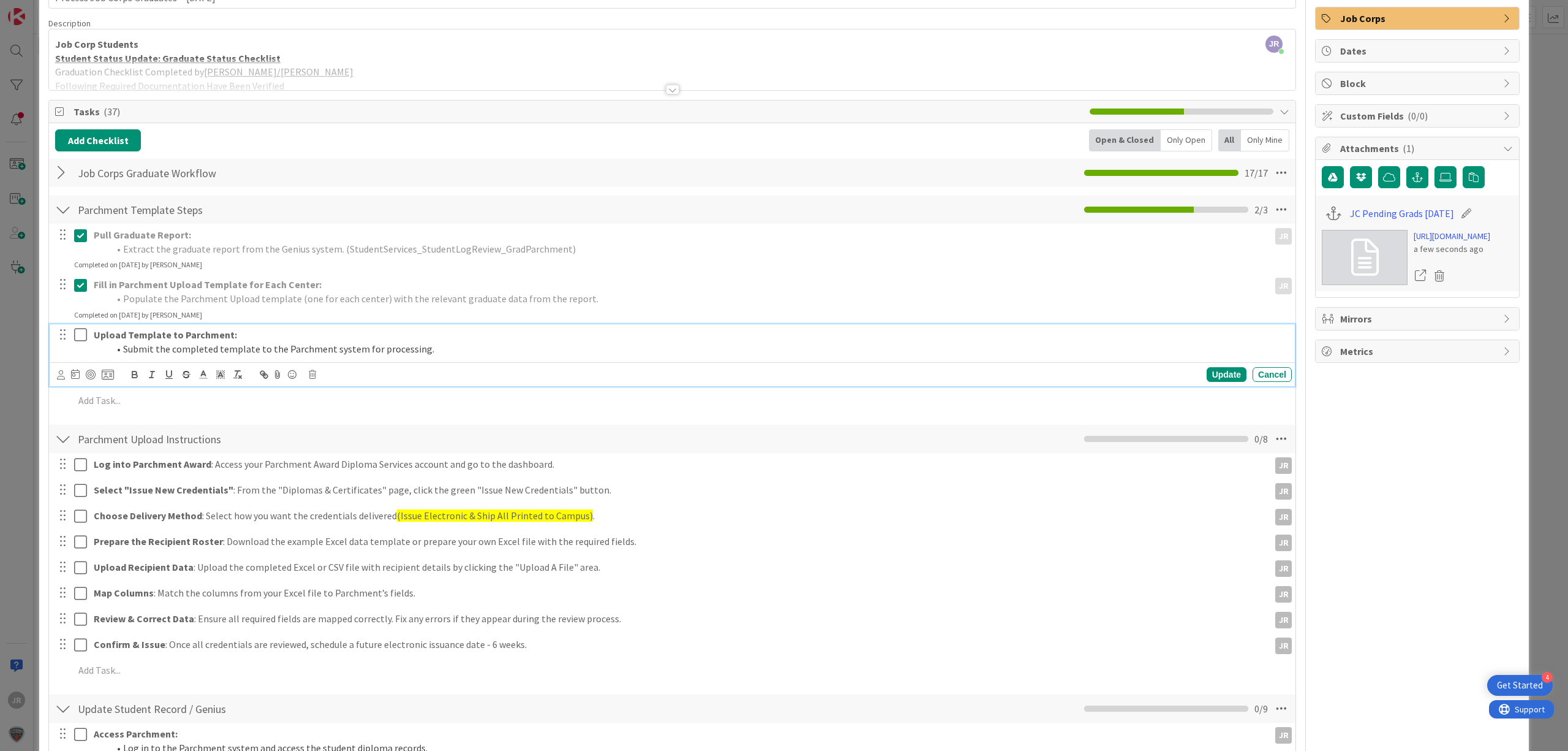
click at [81, 331] on icon at bounding box center [83, 335] width 19 height 14
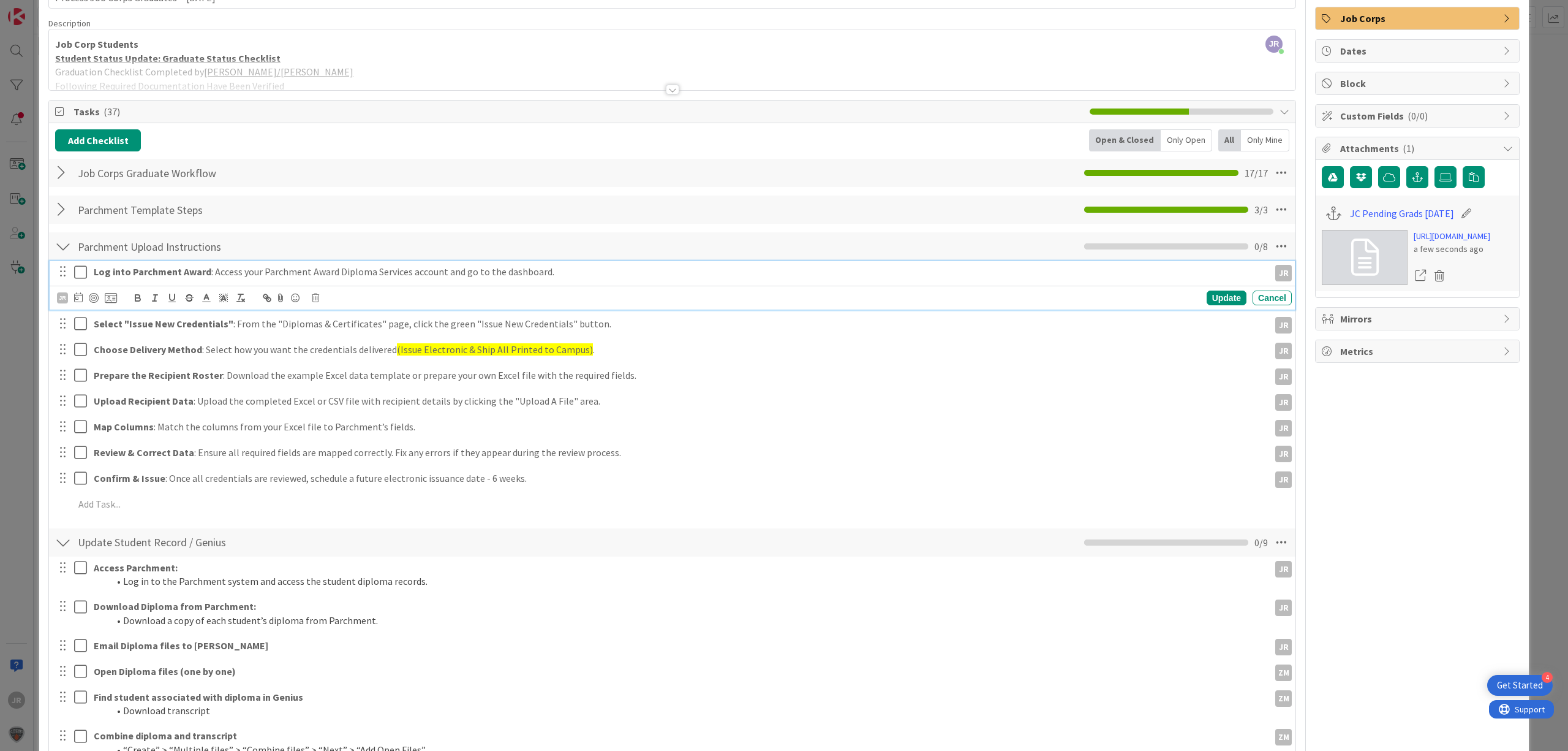
click at [78, 276] on icon at bounding box center [83, 272] width 19 height 14
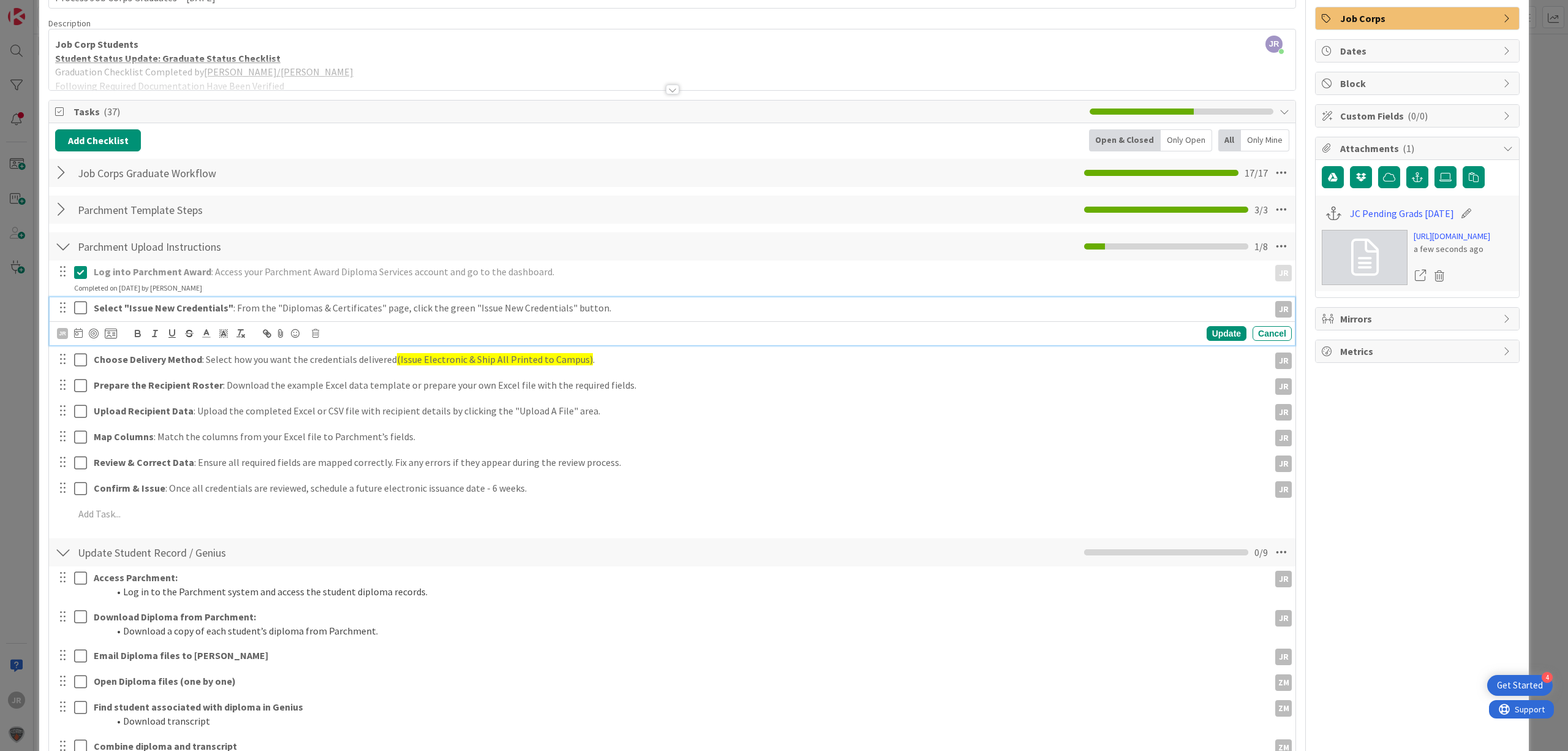
click at [79, 312] on icon at bounding box center [83, 307] width 19 height 14
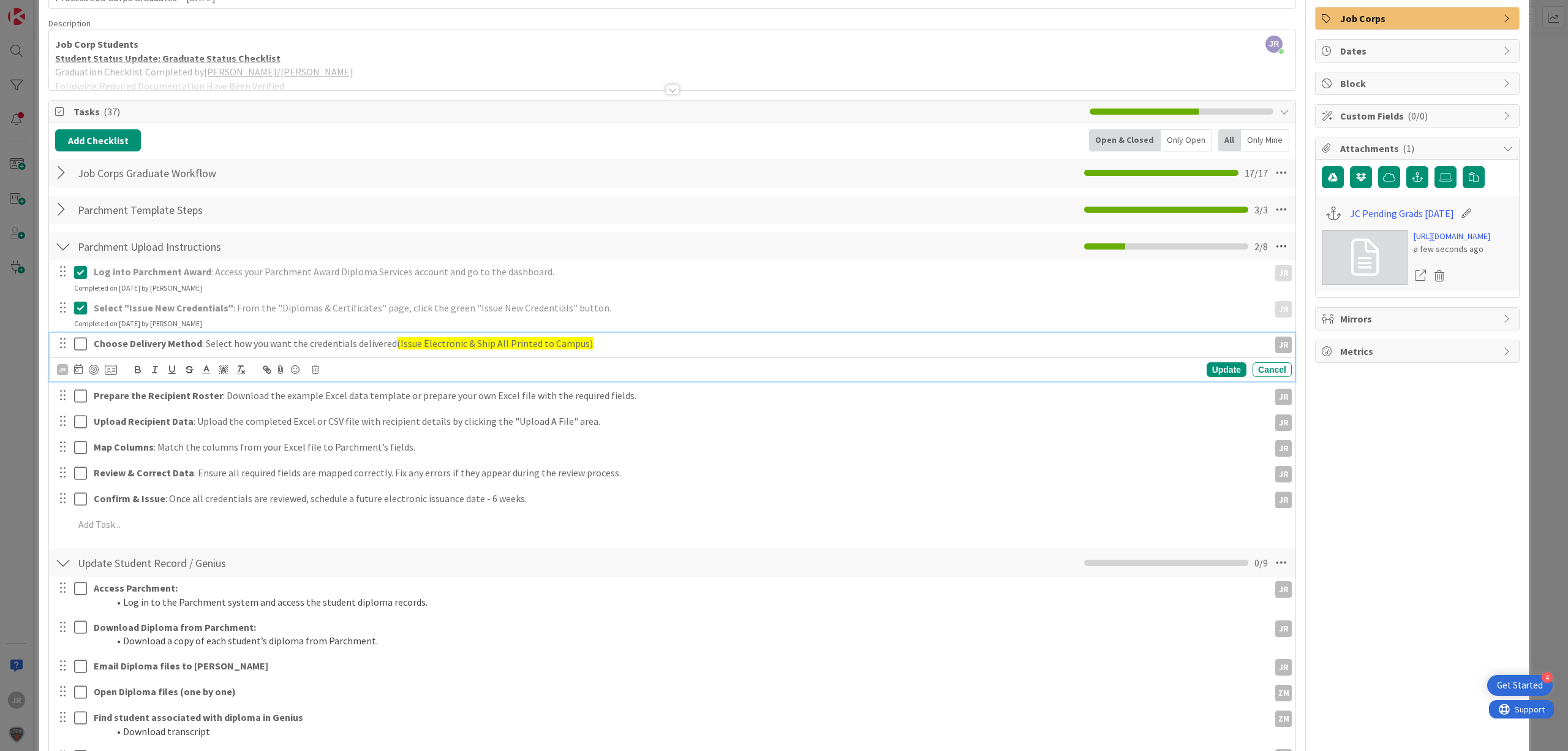
drag, startPoint x: 79, startPoint y: 347, endPoint x: 79, endPoint y: 378, distance: 31.0
click at [79, 348] on icon at bounding box center [83, 344] width 19 height 14
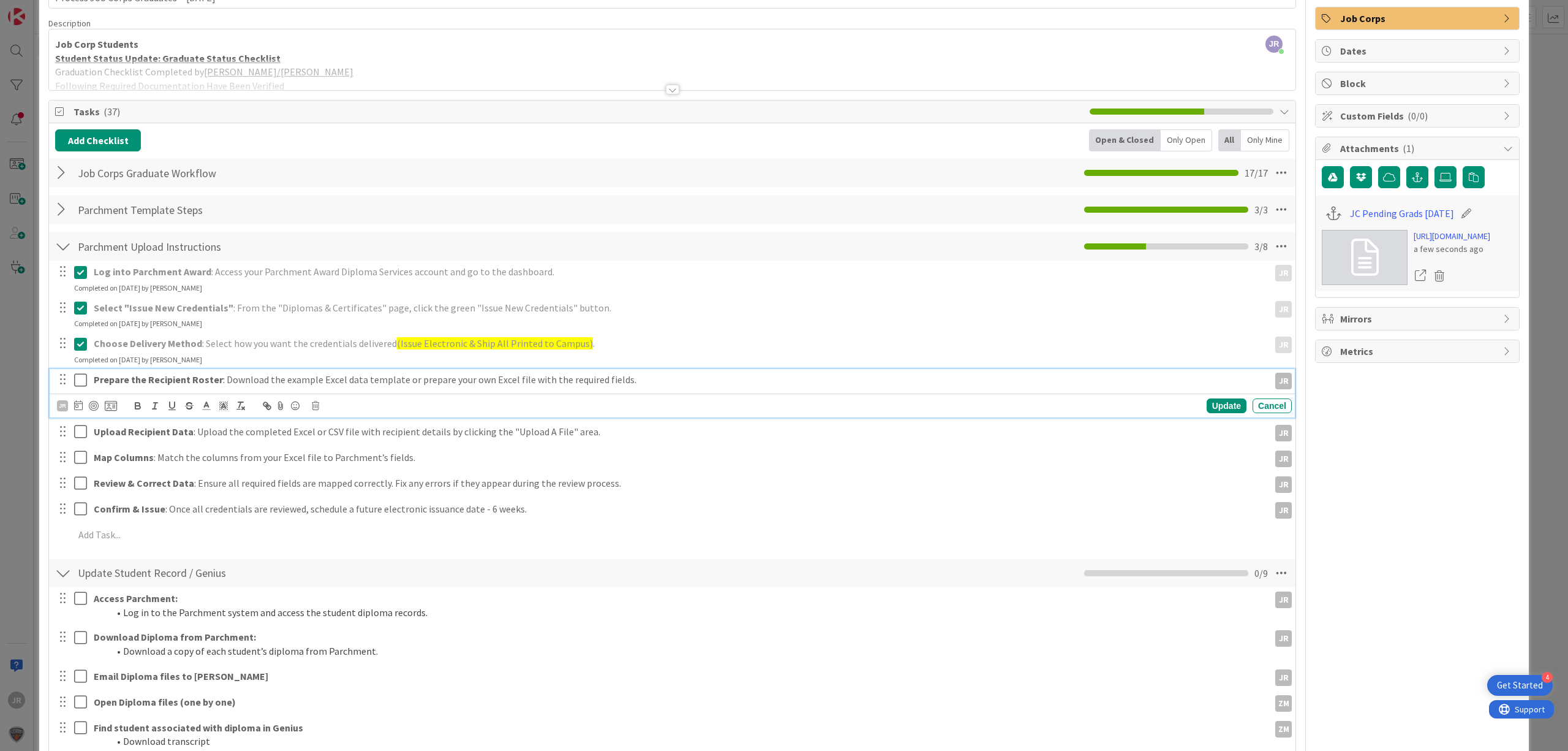
click at [79, 378] on icon at bounding box center [83, 380] width 19 height 14
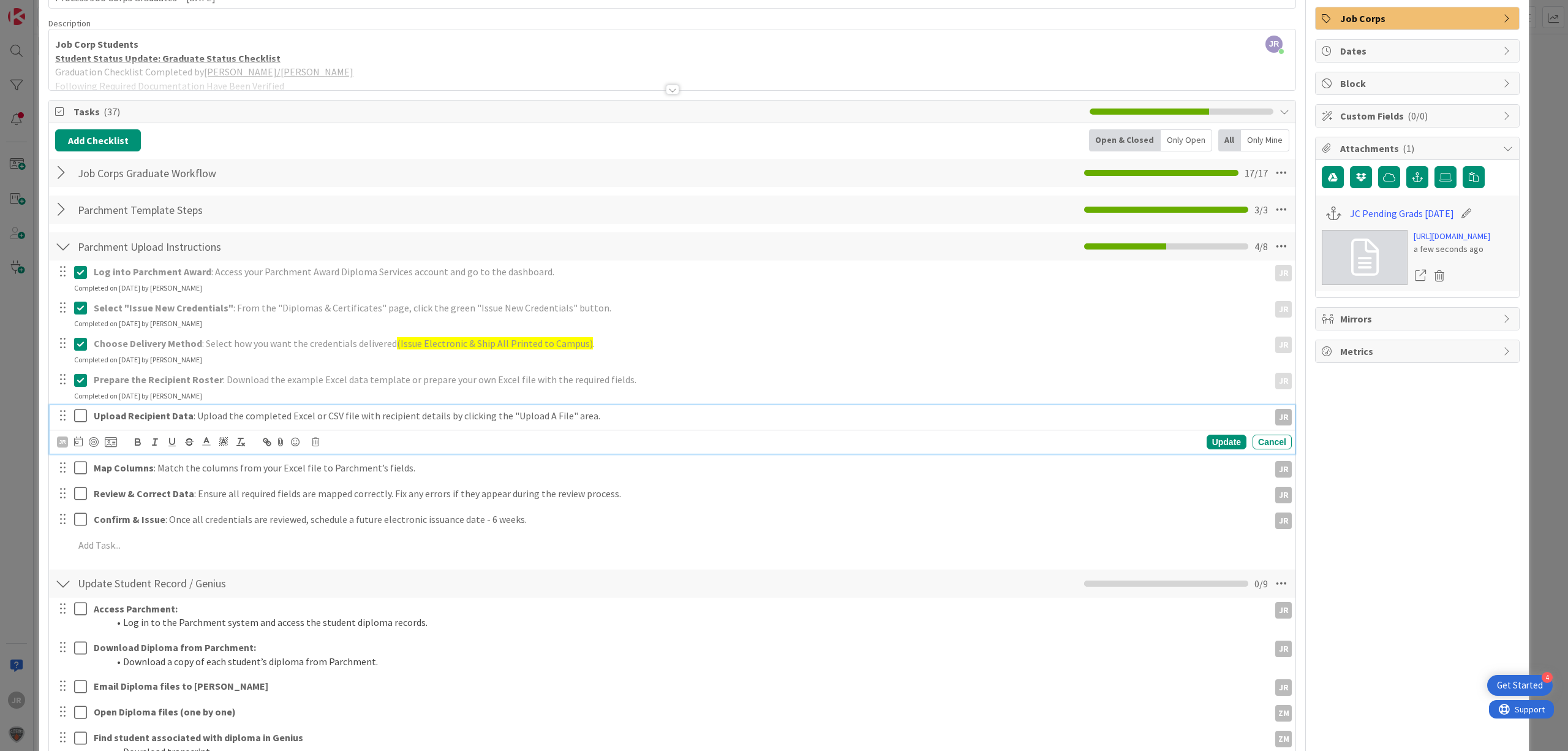
click at [79, 410] on icon at bounding box center [83, 415] width 19 height 14
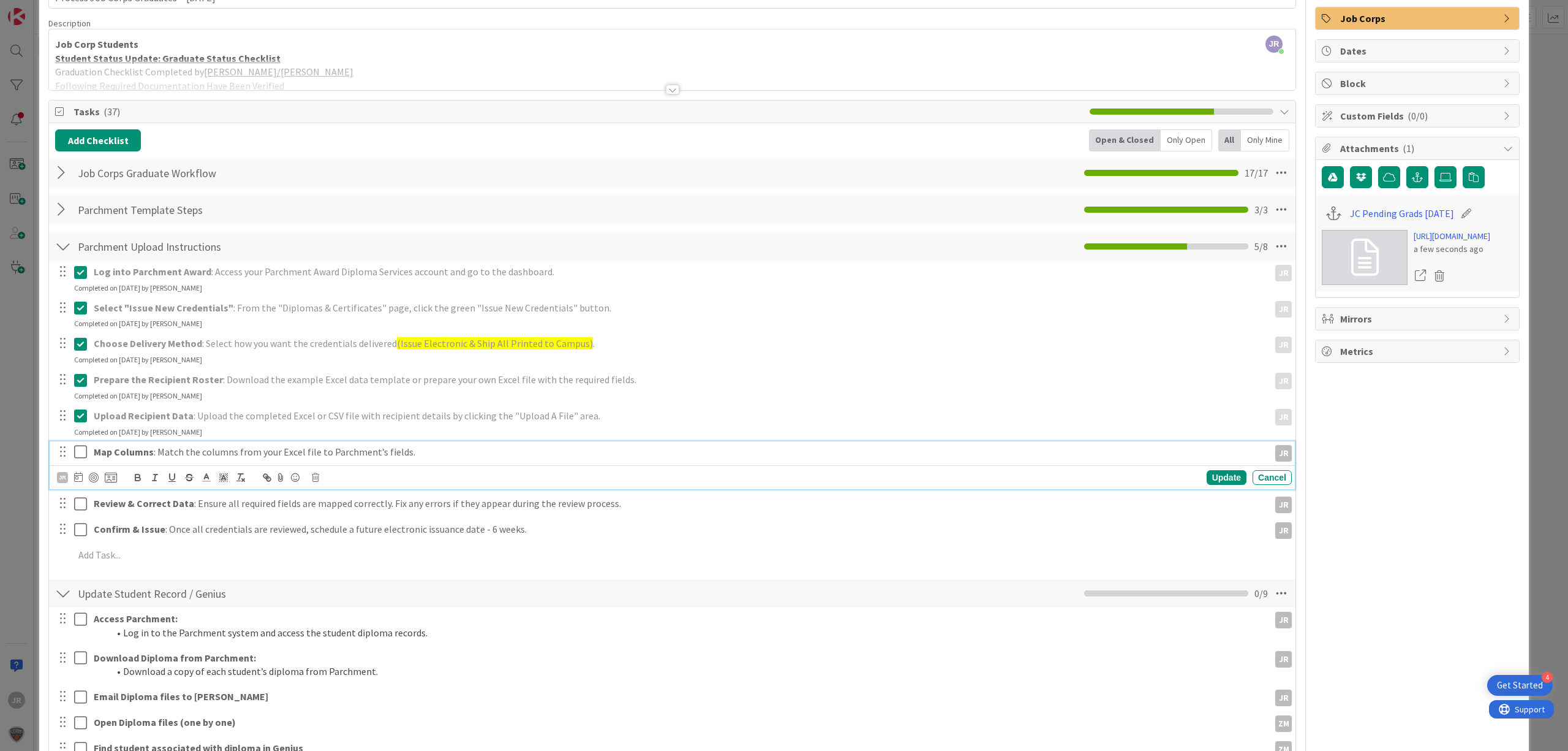
click at [84, 448] on icon at bounding box center [83, 452] width 19 height 14
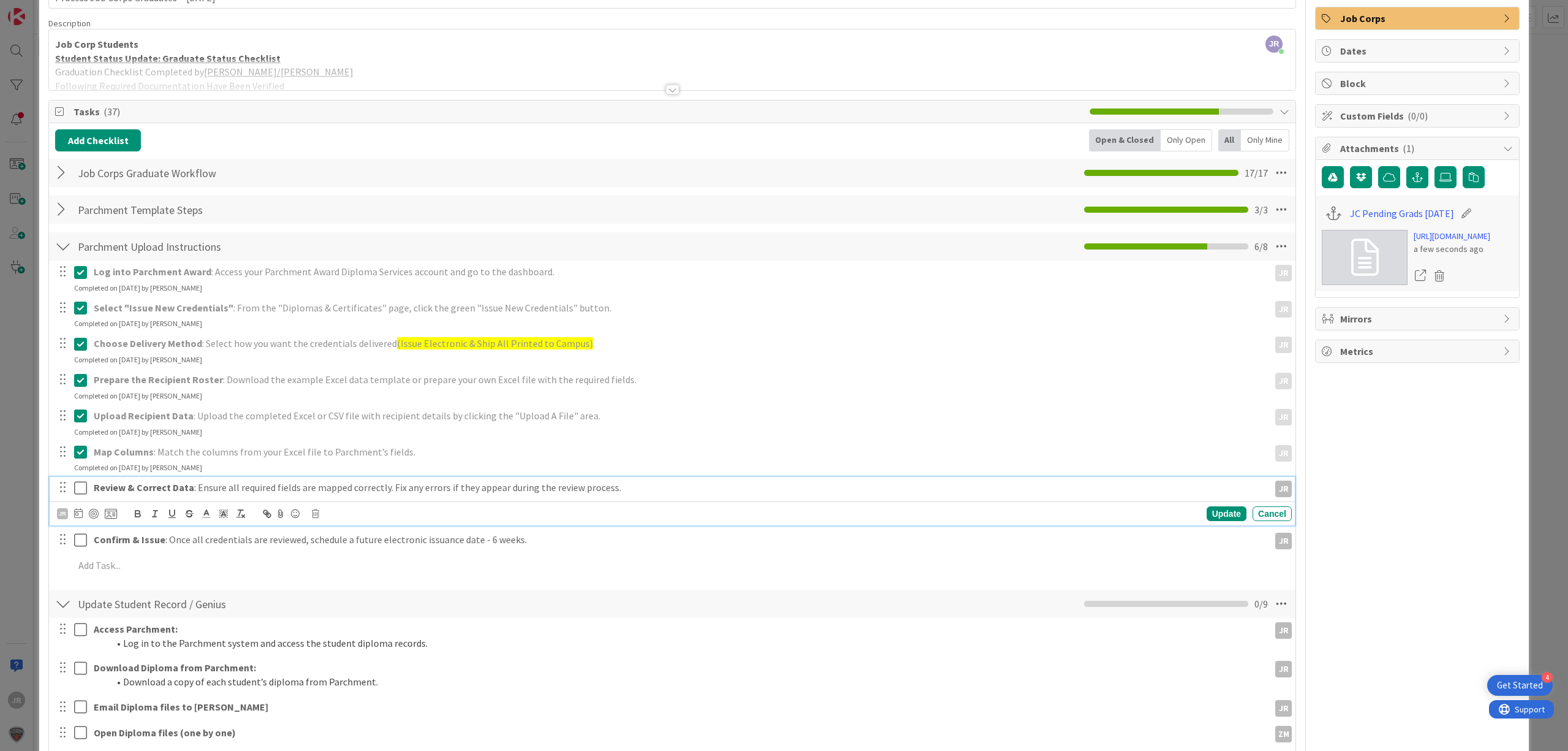
click at [84, 484] on icon at bounding box center [83, 488] width 19 height 14
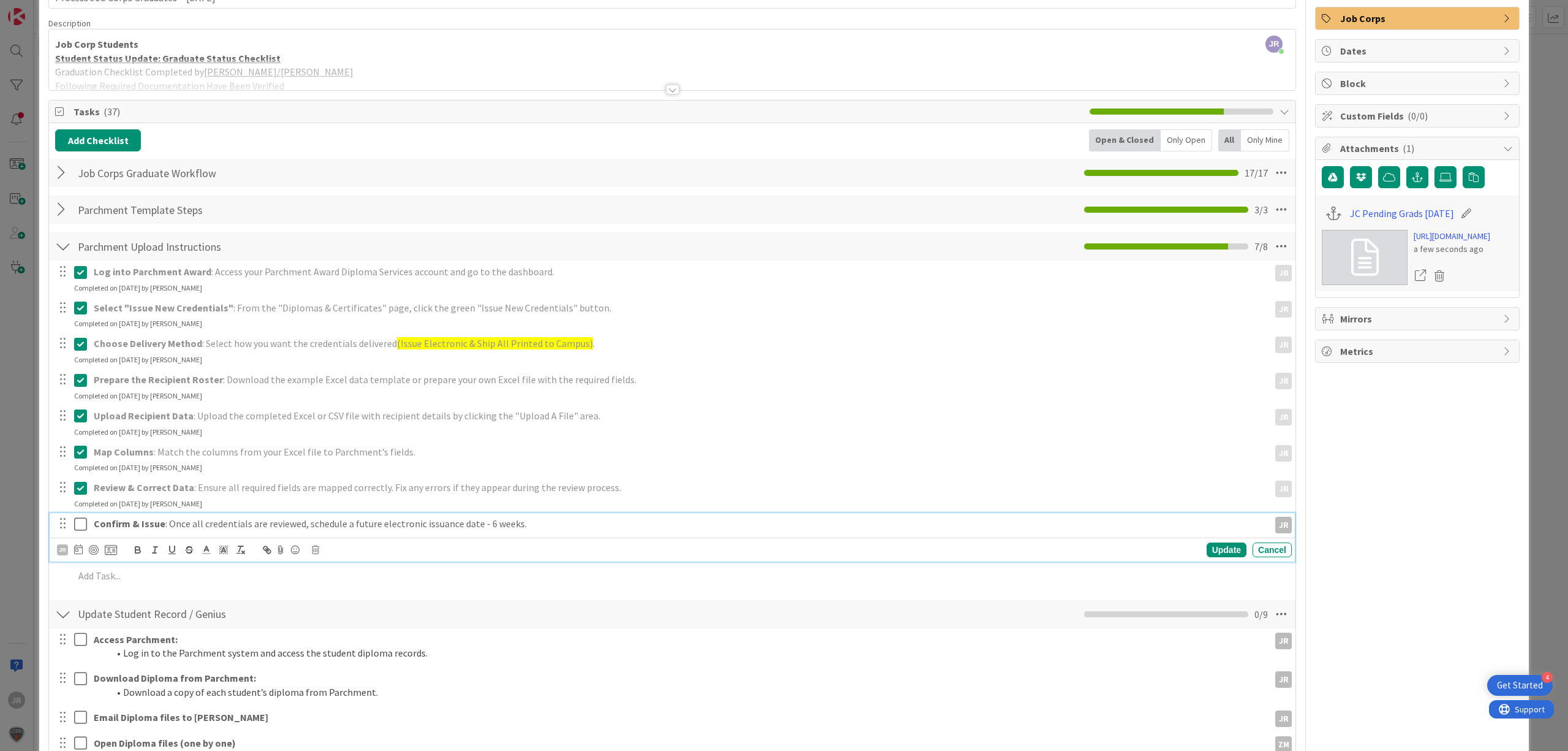
click at [84, 528] on icon at bounding box center [83, 524] width 19 height 14
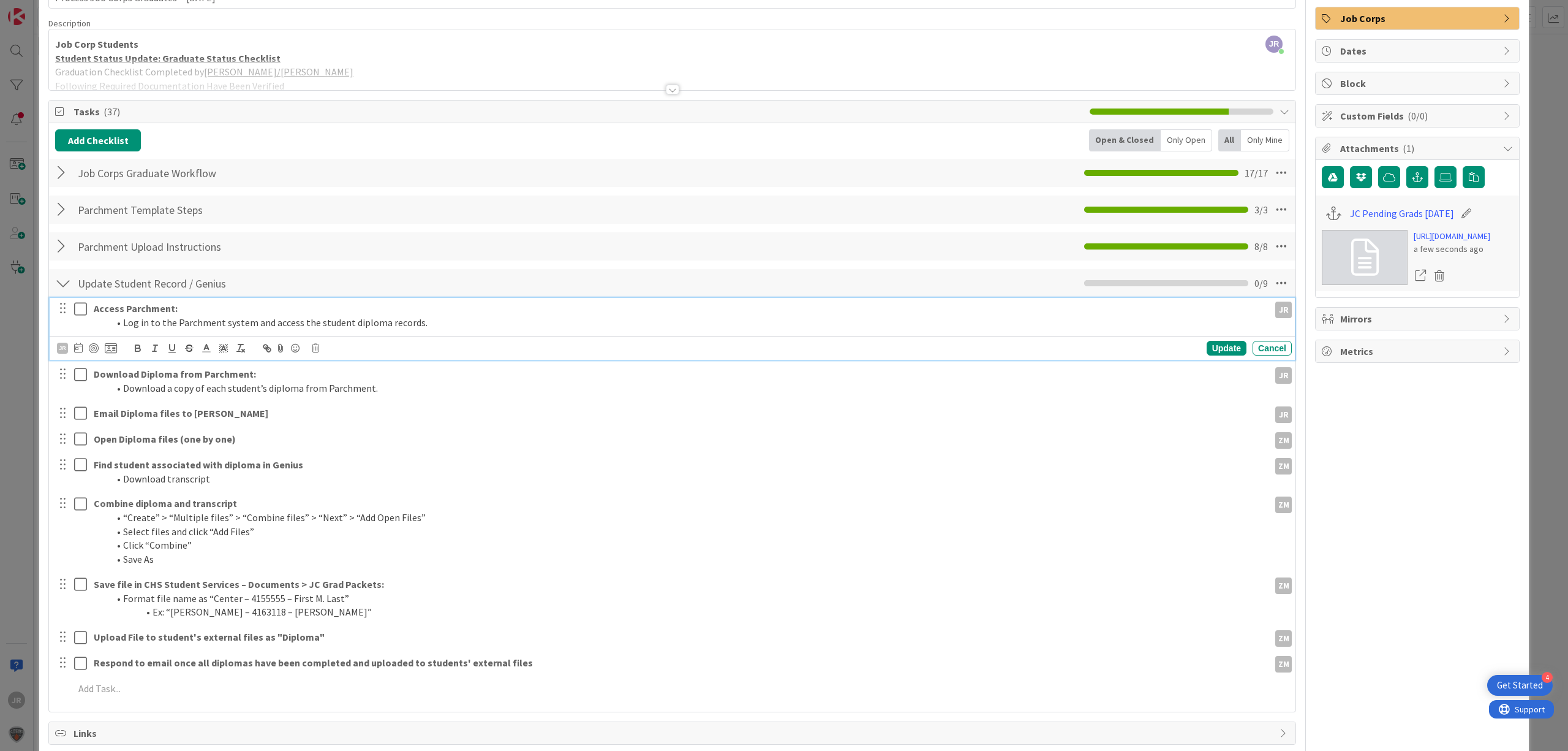
click at [80, 310] on icon at bounding box center [83, 309] width 19 height 14
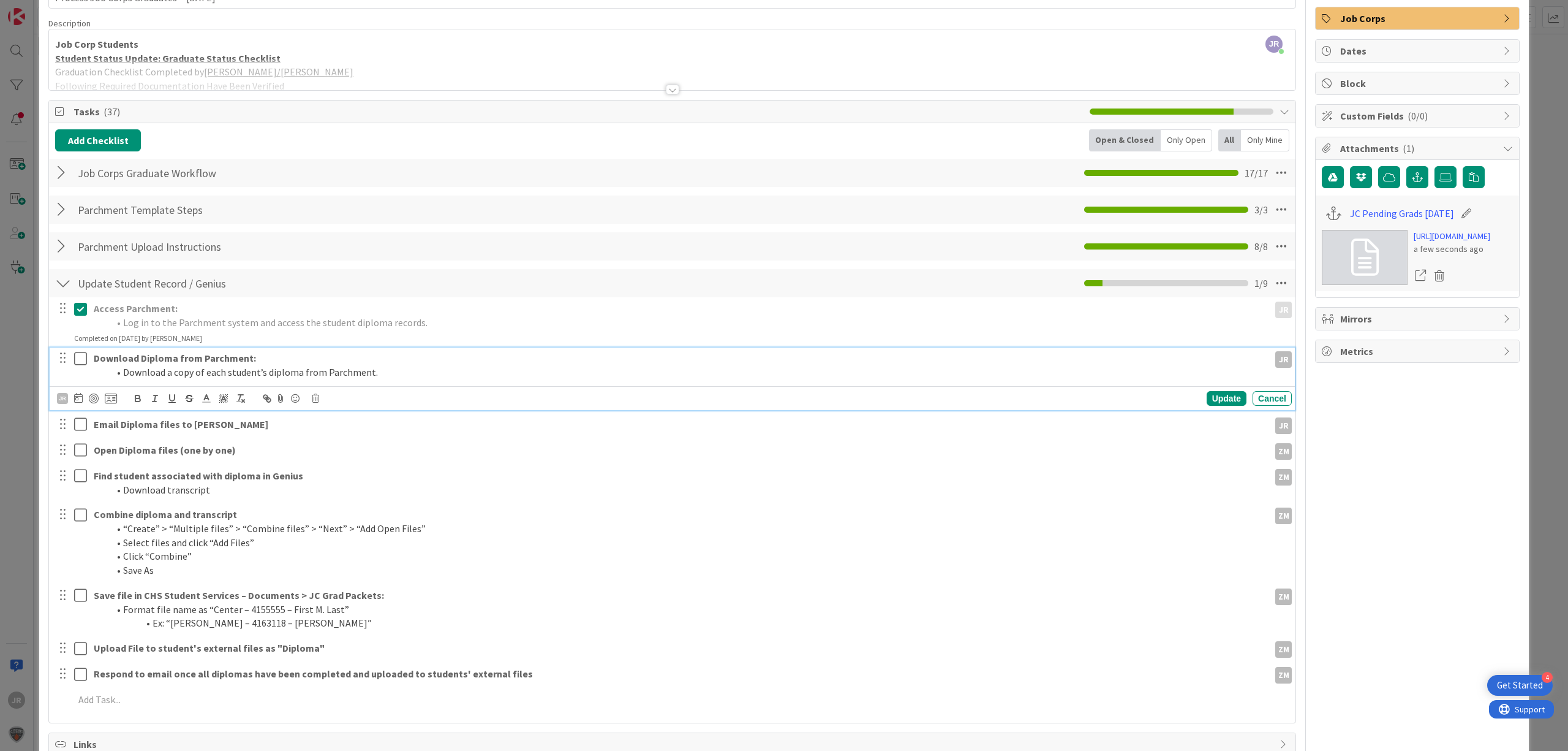
click at [80, 361] on icon at bounding box center [83, 358] width 19 height 14
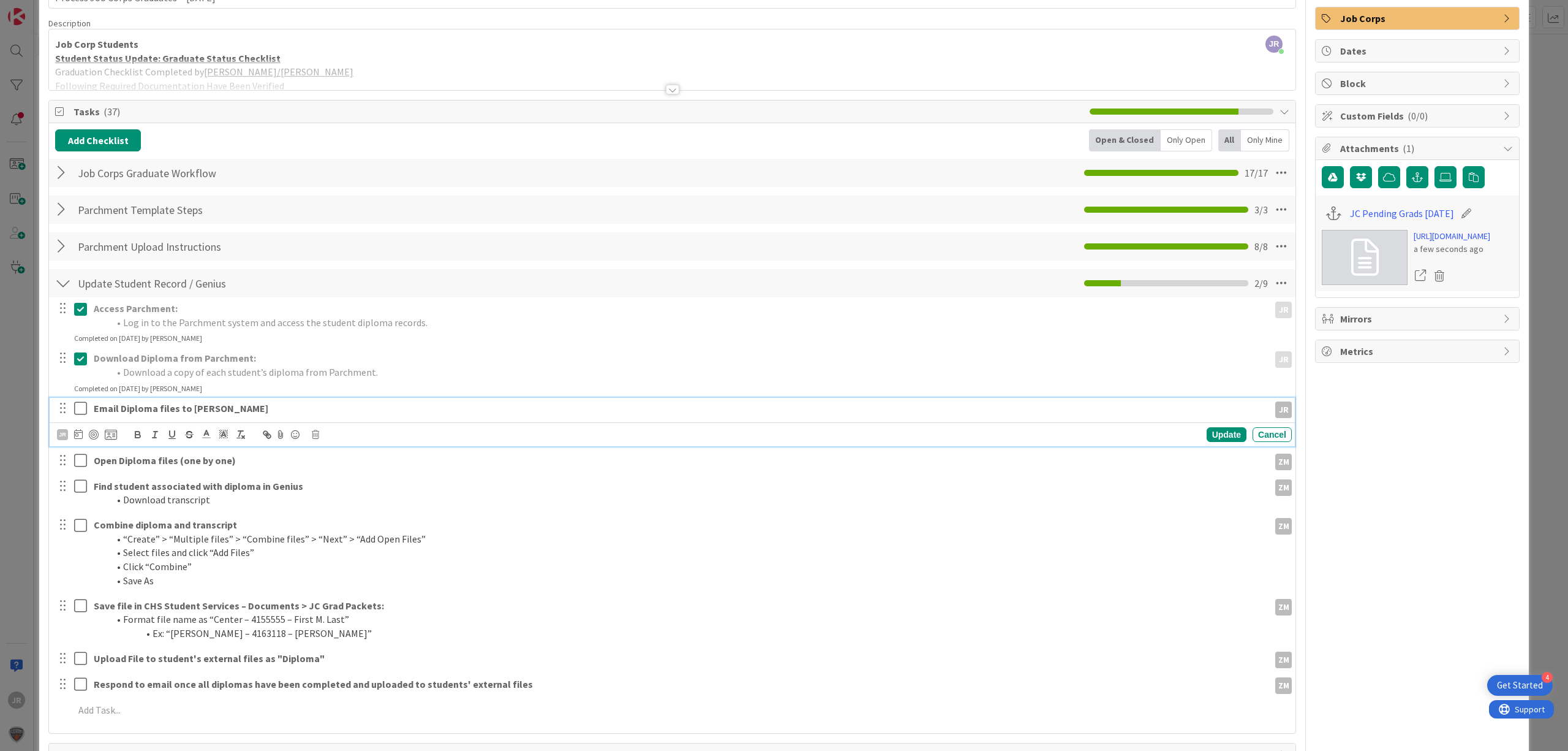
click at [80, 412] on icon at bounding box center [83, 408] width 19 height 14
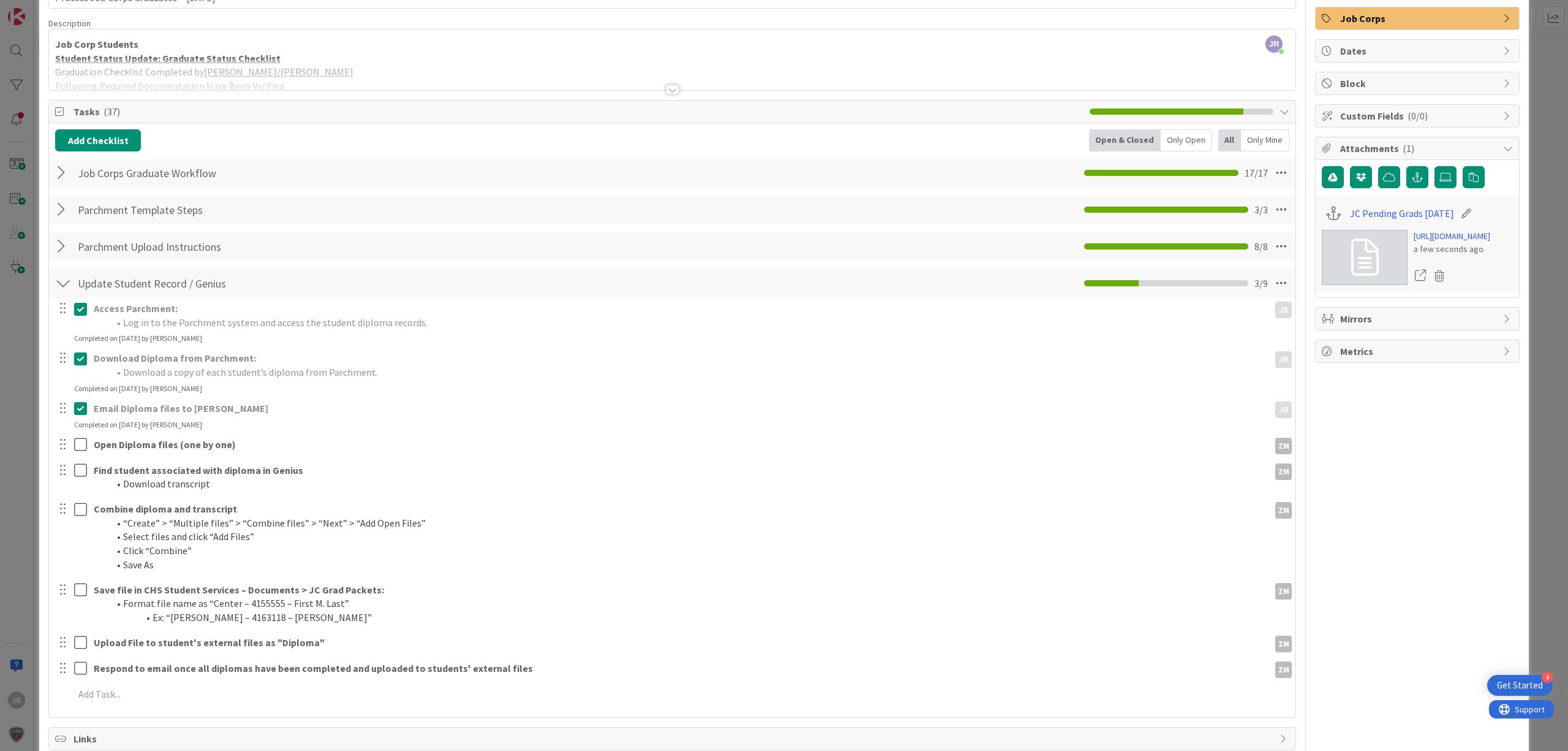
scroll to position [0, 0]
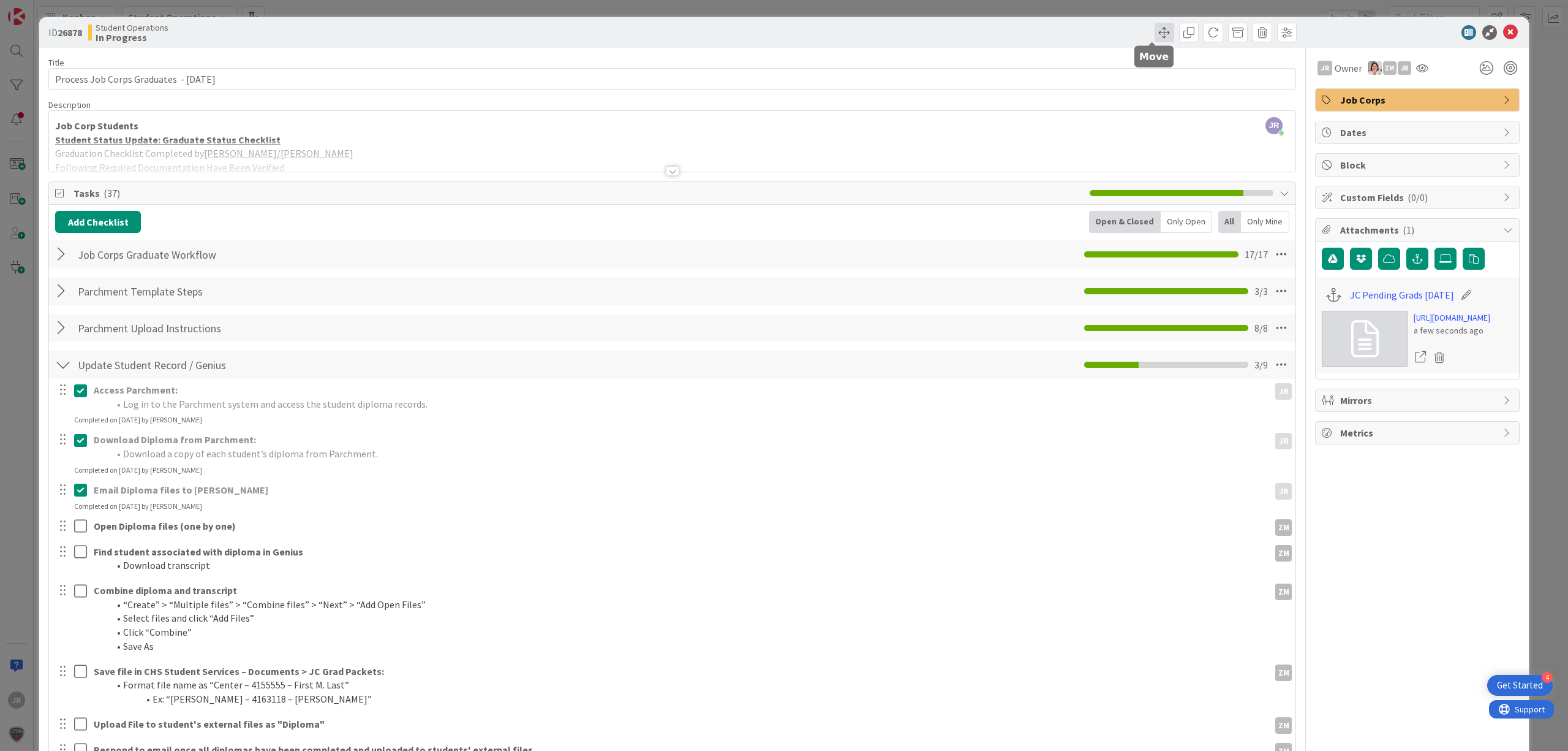
click at [1157, 24] on span at bounding box center [1164, 32] width 19 height 19
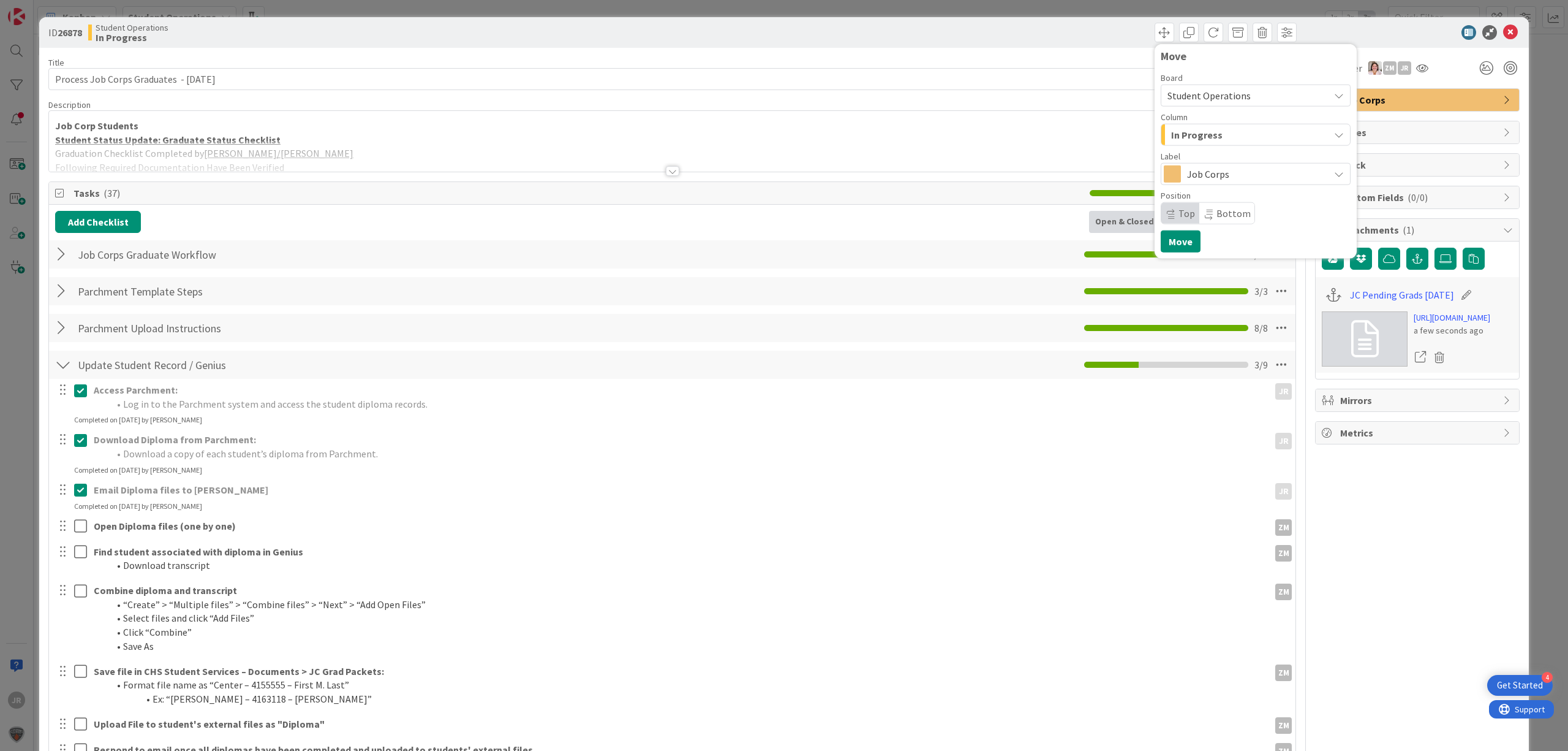
click at [1171, 142] on span "In Progress" at bounding box center [1197, 135] width 51 height 16
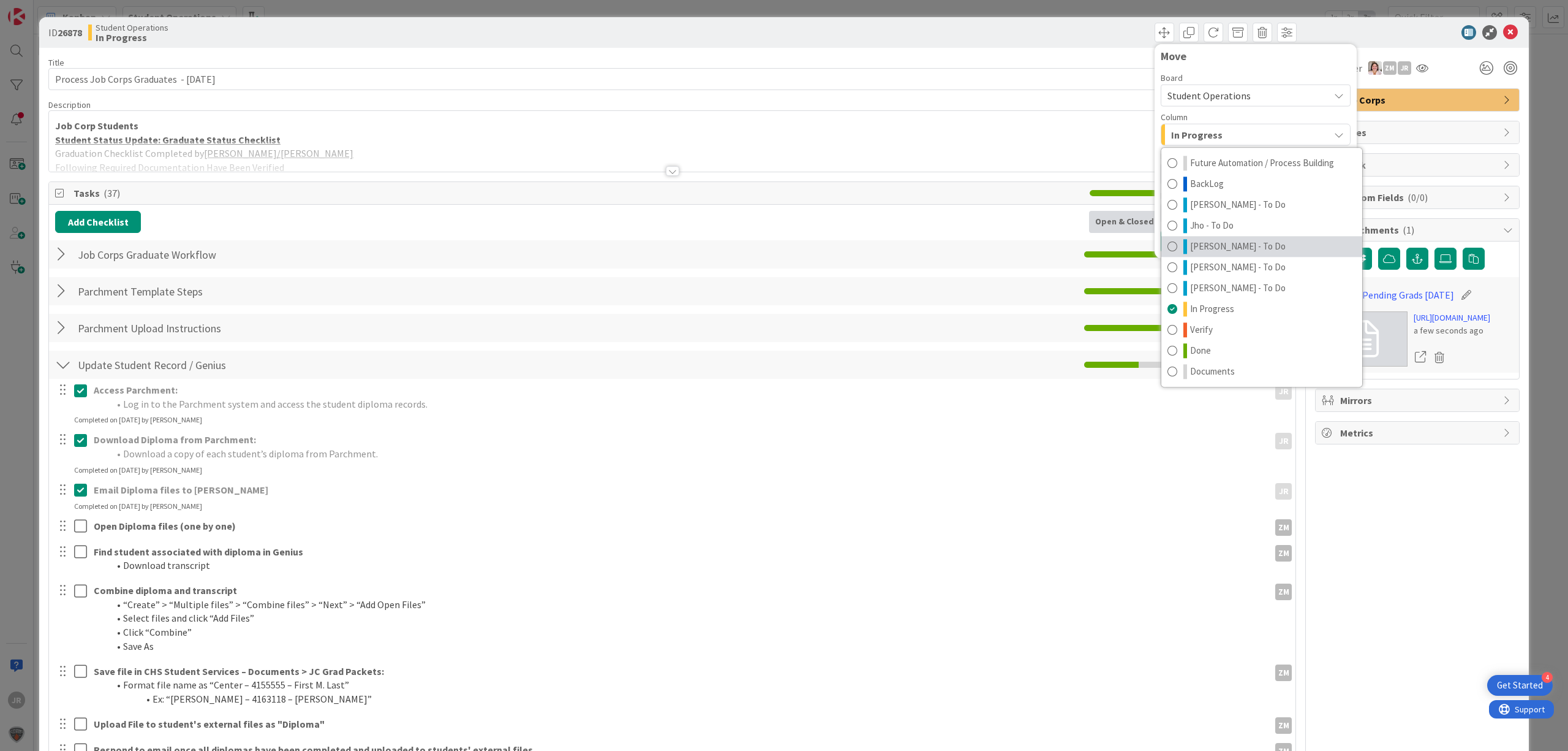
click at [1190, 239] on span "[PERSON_NAME] - To Do" at bounding box center [1237, 246] width 96 height 14
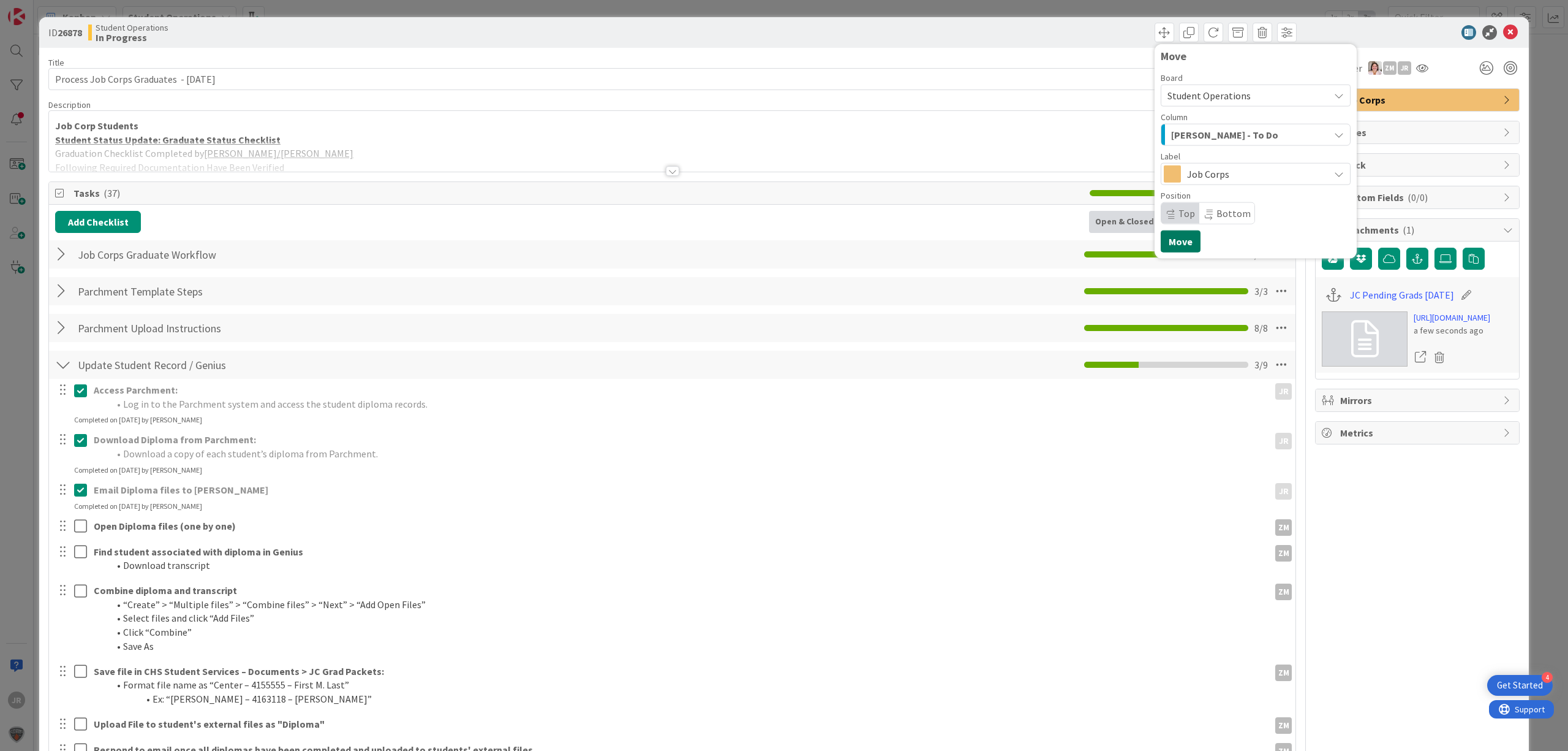
click at [1176, 243] on button "Move" at bounding box center [1180, 241] width 39 height 22
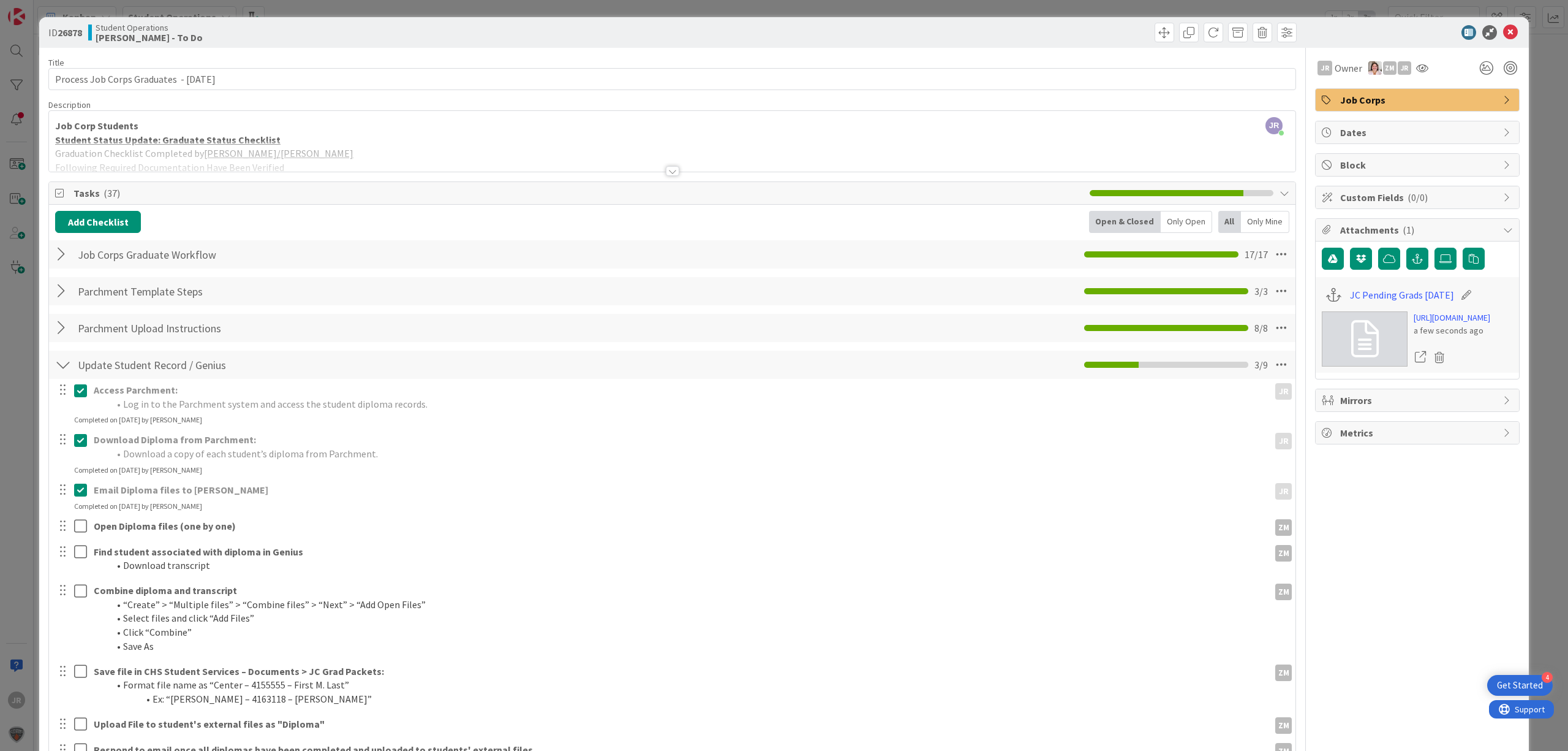
click at [1010, 10] on div "ID 26878 Student Operations [PERSON_NAME] - To Do Move Move Title 41 / 128 Proc…" at bounding box center [784, 375] width 1568 height 751
